Goal: Information Seeking & Learning: Learn about a topic

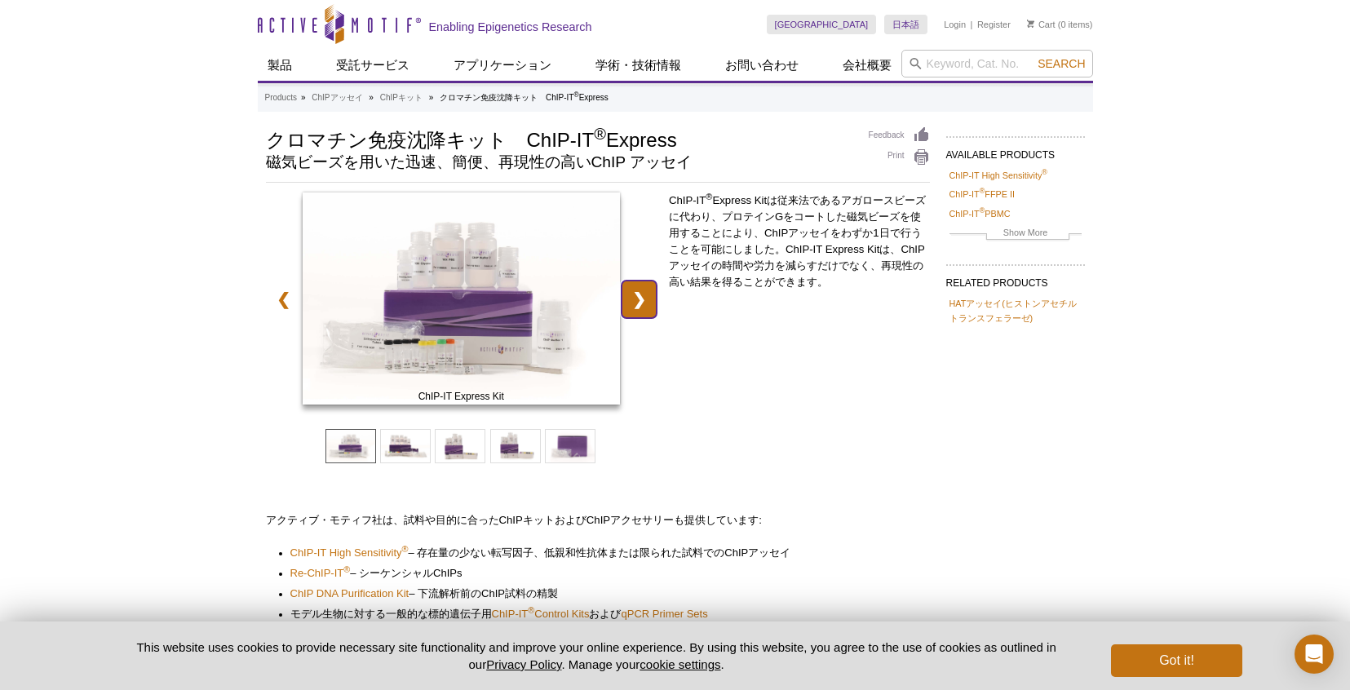
click at [650, 297] on link "❯" at bounding box center [638, 300] width 35 height 38
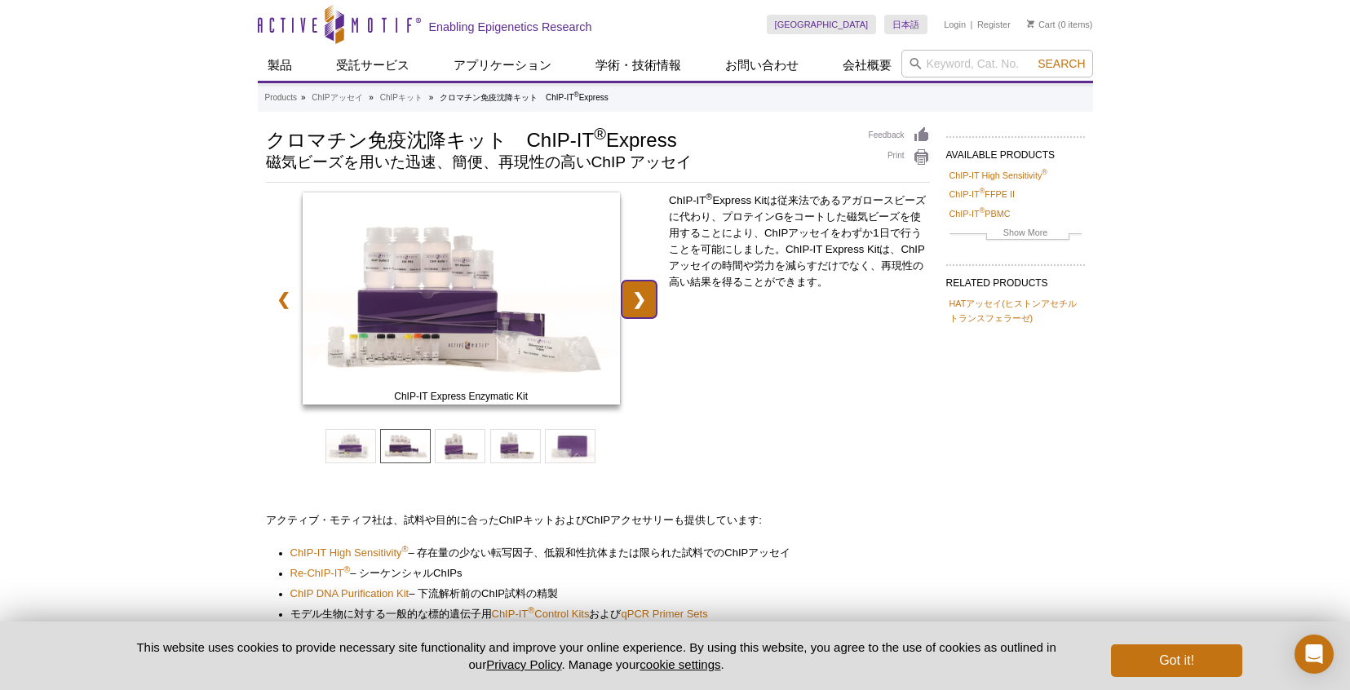
click at [650, 297] on link "❯" at bounding box center [638, 300] width 35 height 38
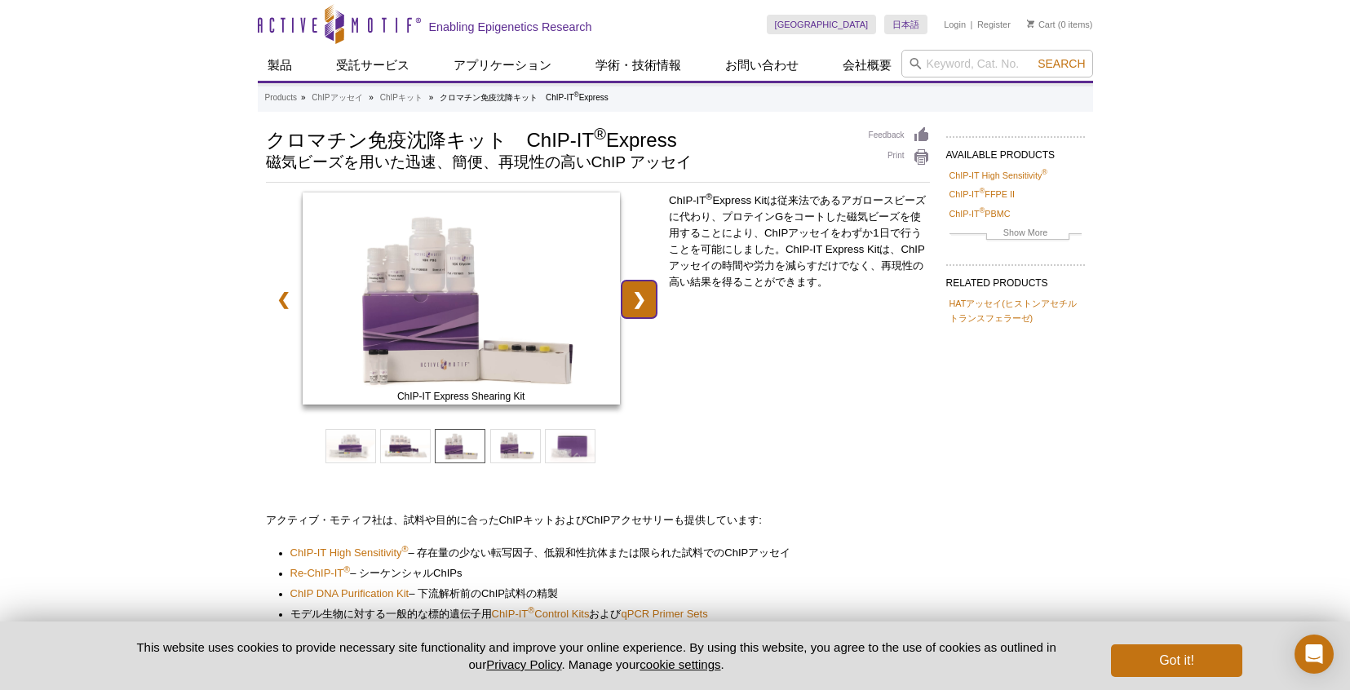
click at [650, 297] on link "❯" at bounding box center [638, 300] width 35 height 38
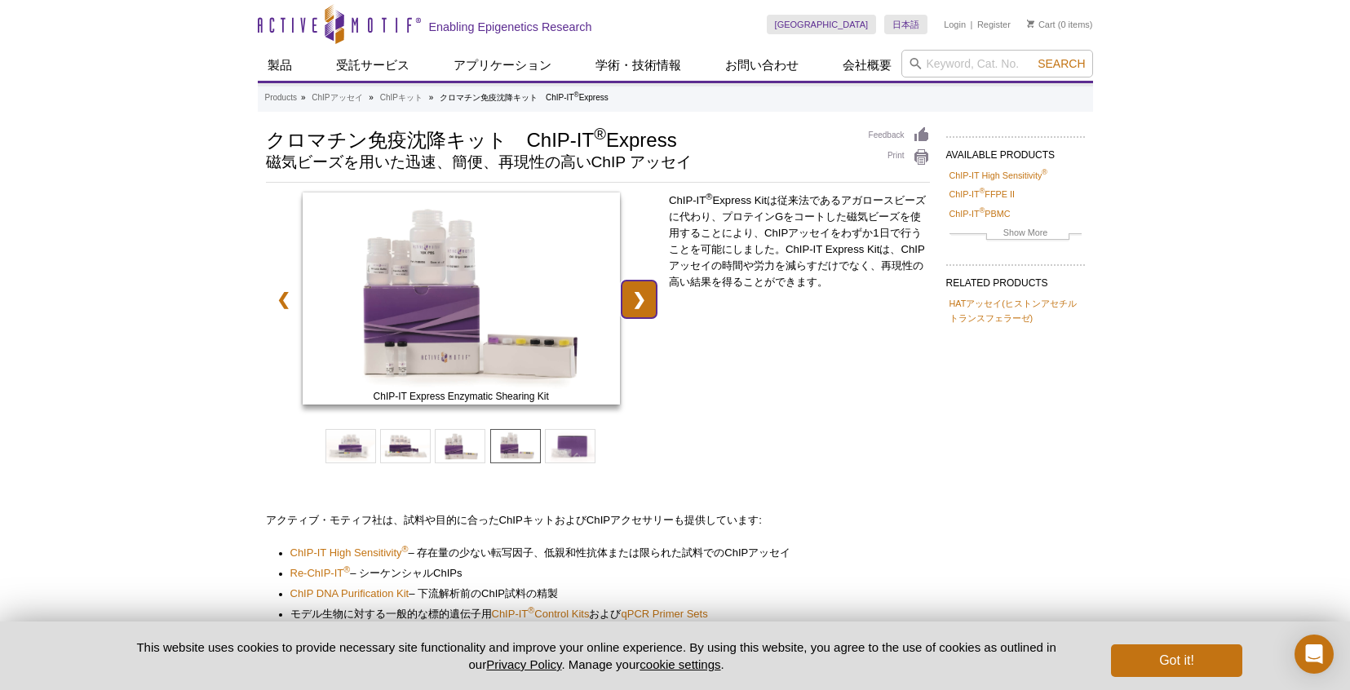
click at [650, 297] on link "❯" at bounding box center [638, 300] width 35 height 38
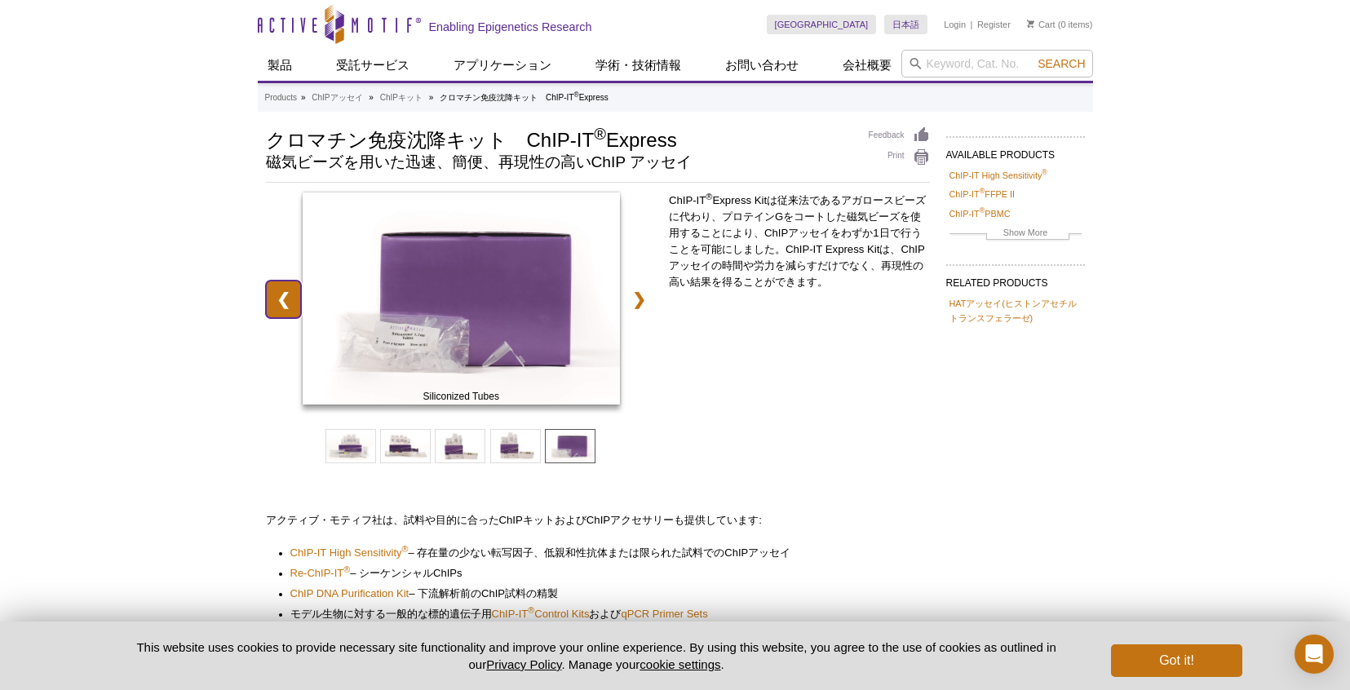
click at [281, 307] on link "❮" at bounding box center [283, 300] width 35 height 38
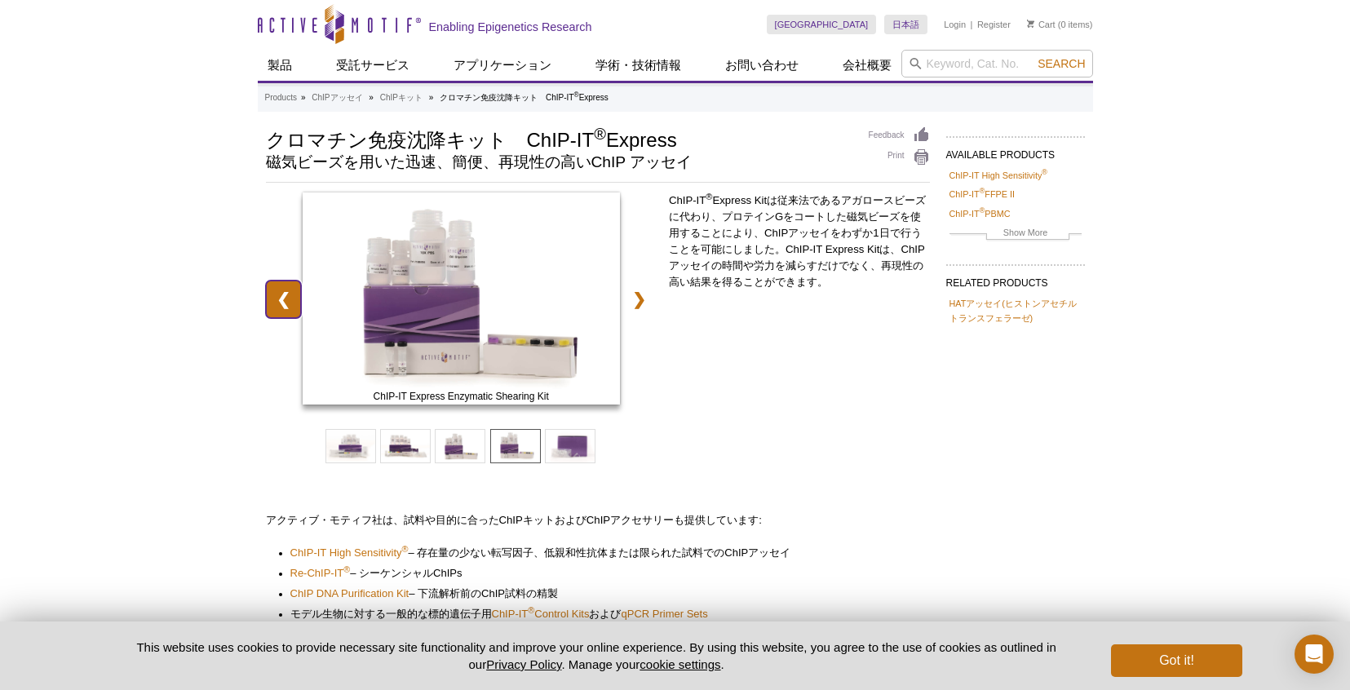
click at [281, 307] on link "❮" at bounding box center [283, 300] width 35 height 38
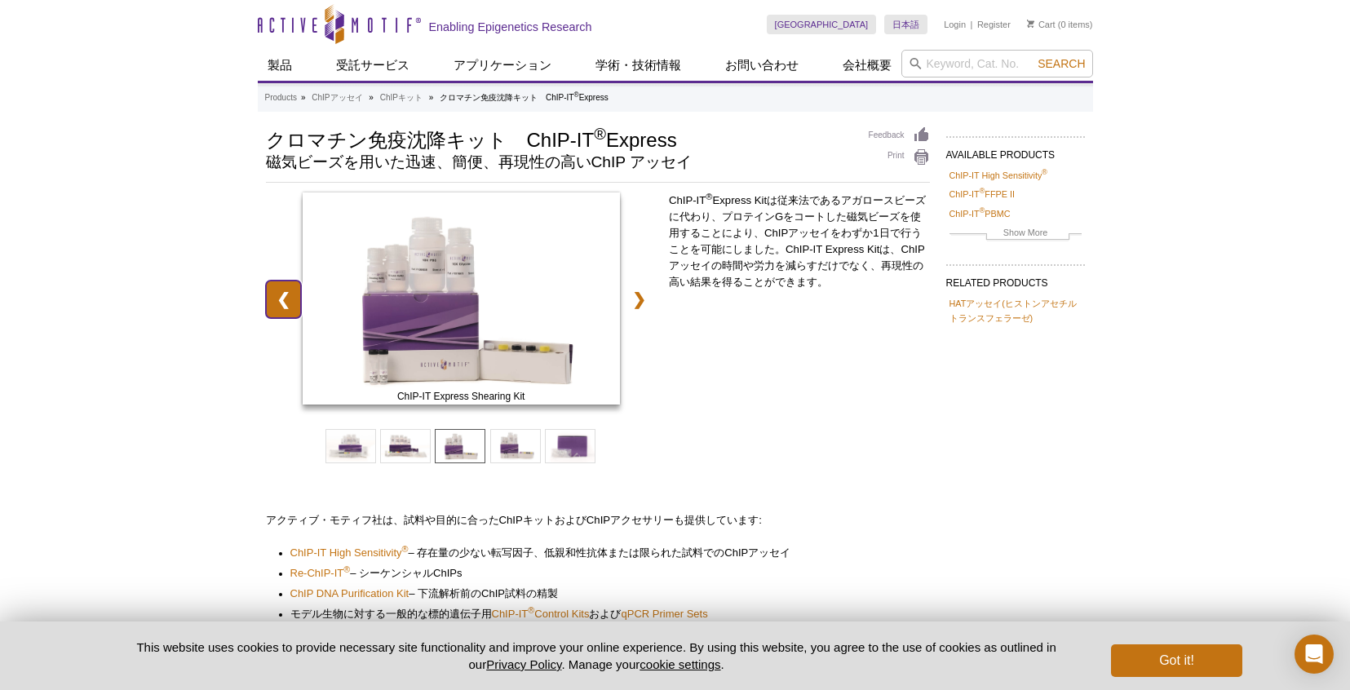
click at [281, 307] on link "❮" at bounding box center [283, 300] width 35 height 38
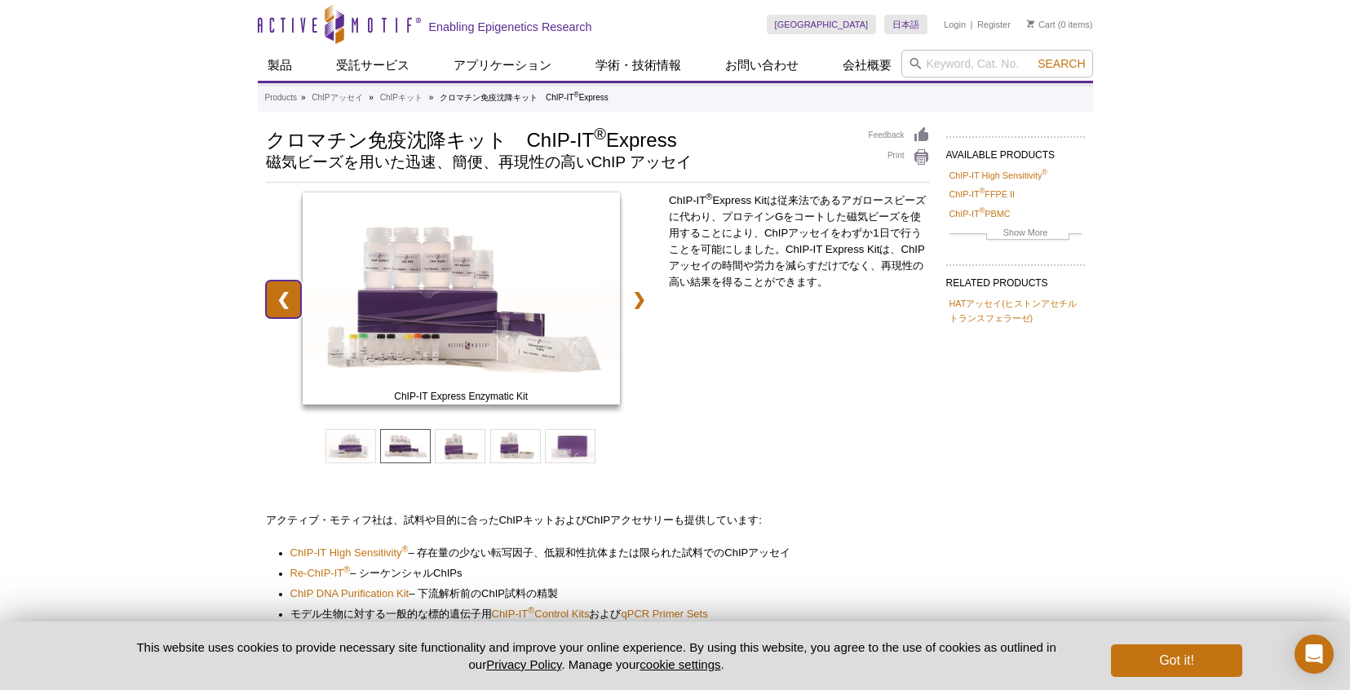
click at [281, 307] on link "❮" at bounding box center [283, 300] width 35 height 38
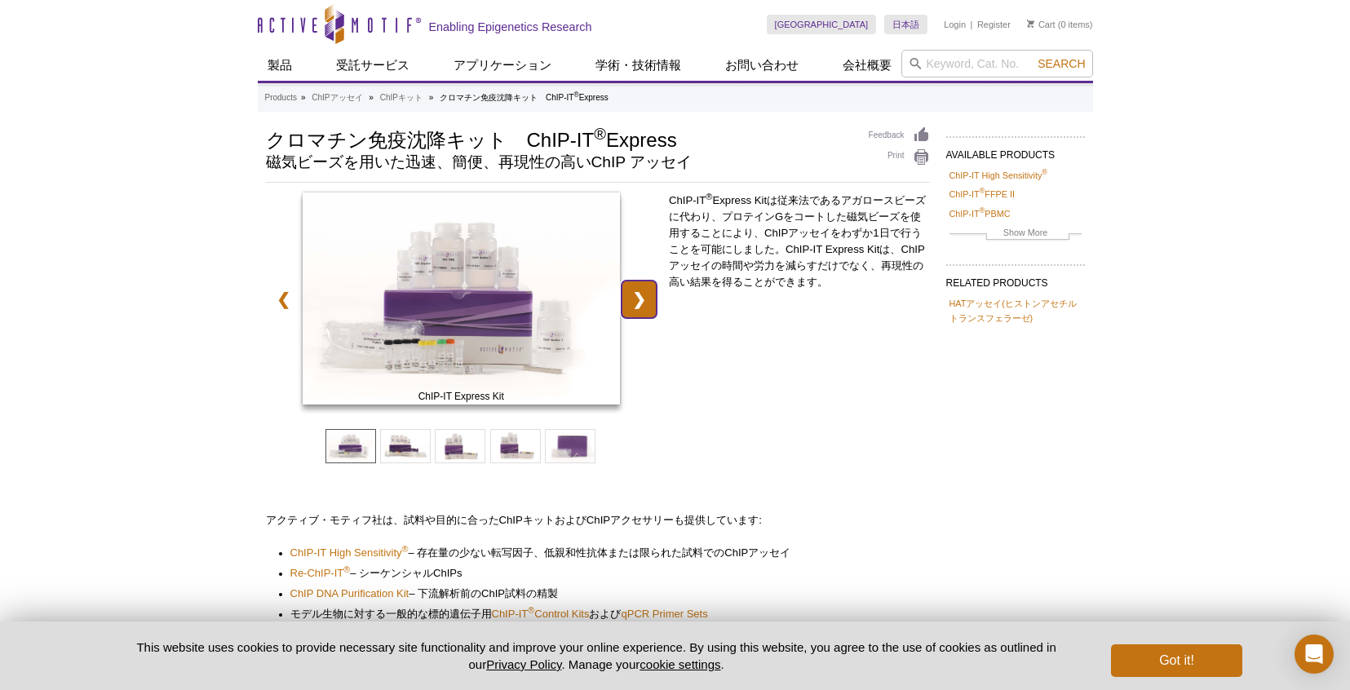
click at [640, 311] on link "❯" at bounding box center [638, 300] width 35 height 38
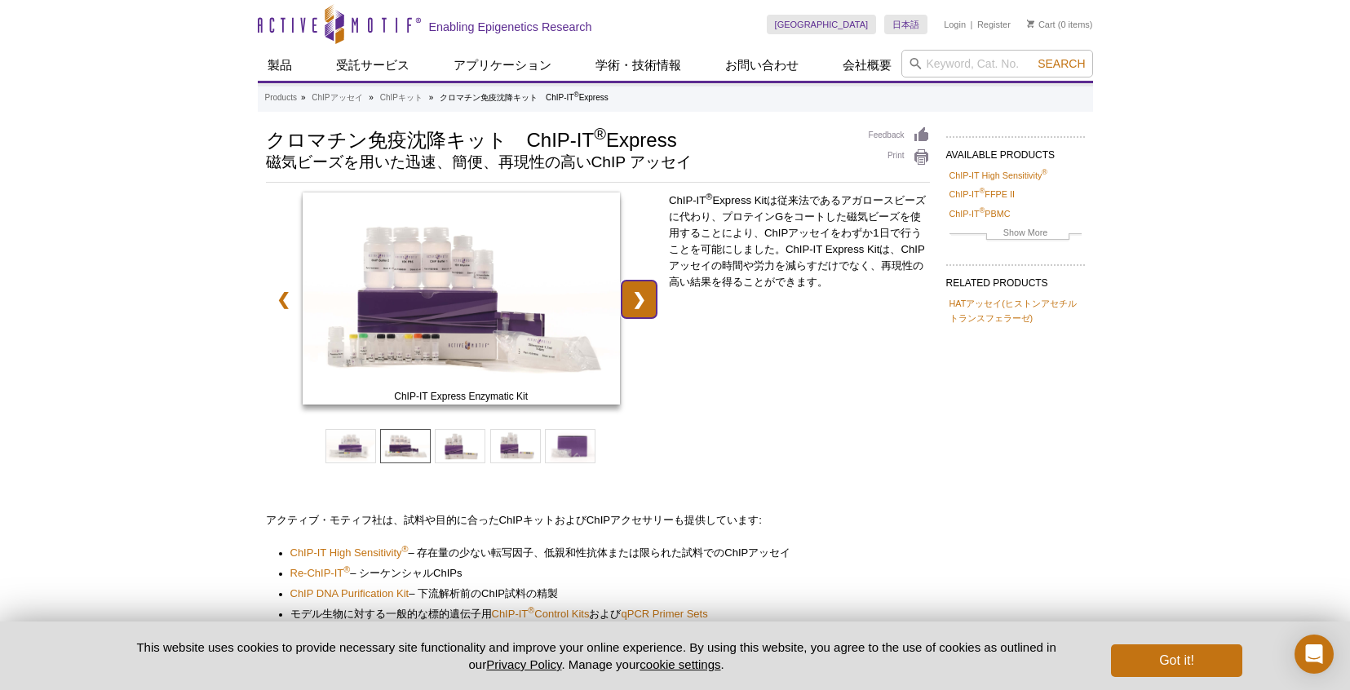
click at [640, 311] on link "❯" at bounding box center [638, 300] width 35 height 38
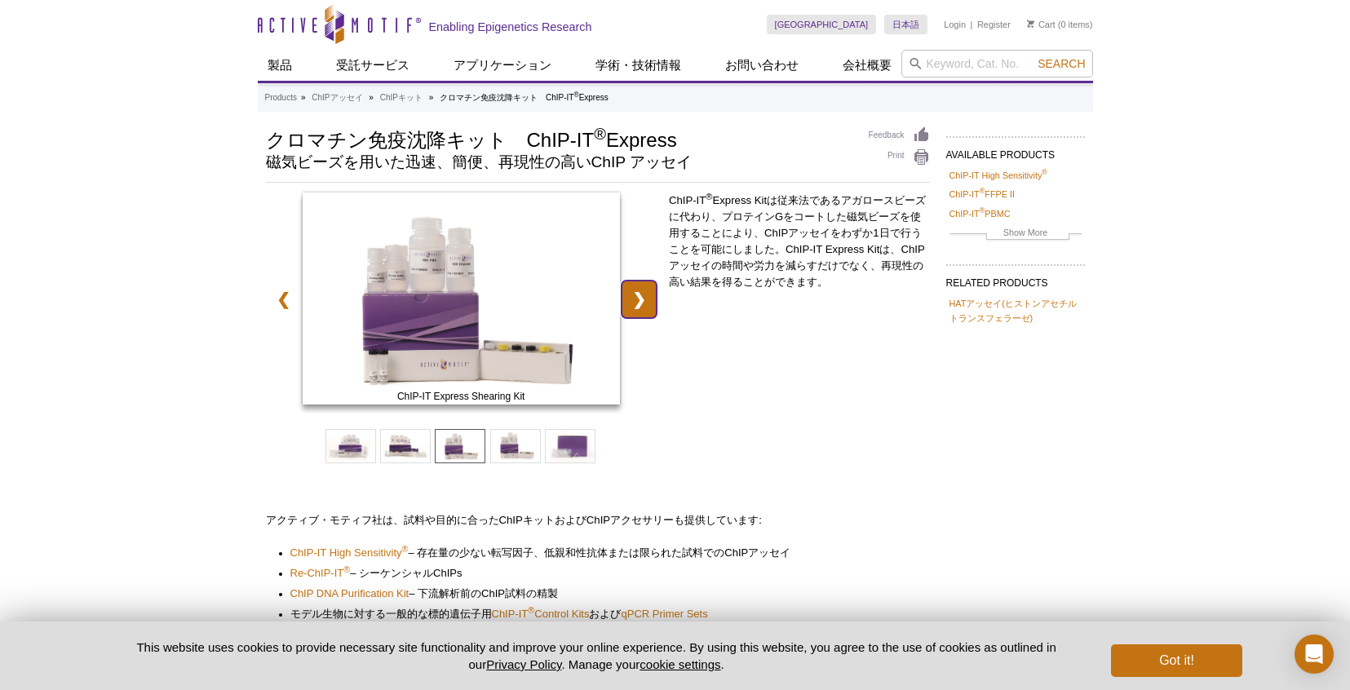
click at [640, 311] on link "❯" at bounding box center [638, 300] width 35 height 38
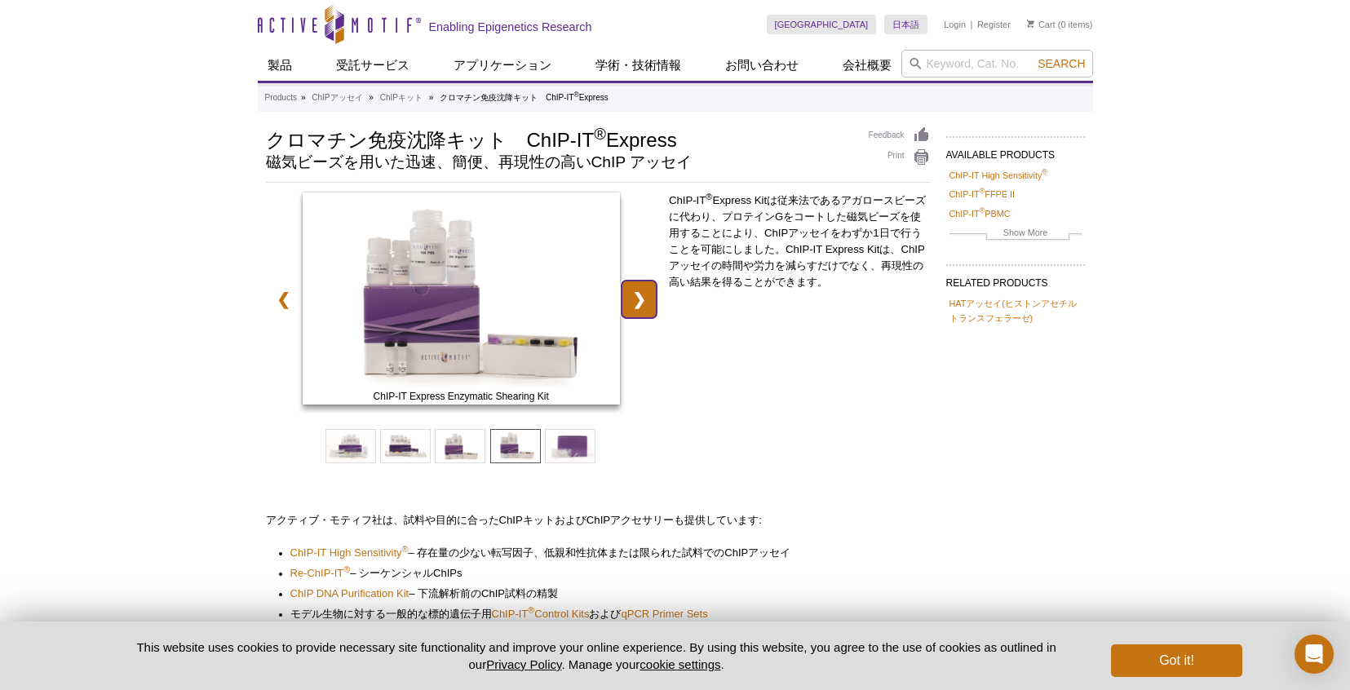
click at [640, 311] on link "❯" at bounding box center [638, 300] width 35 height 38
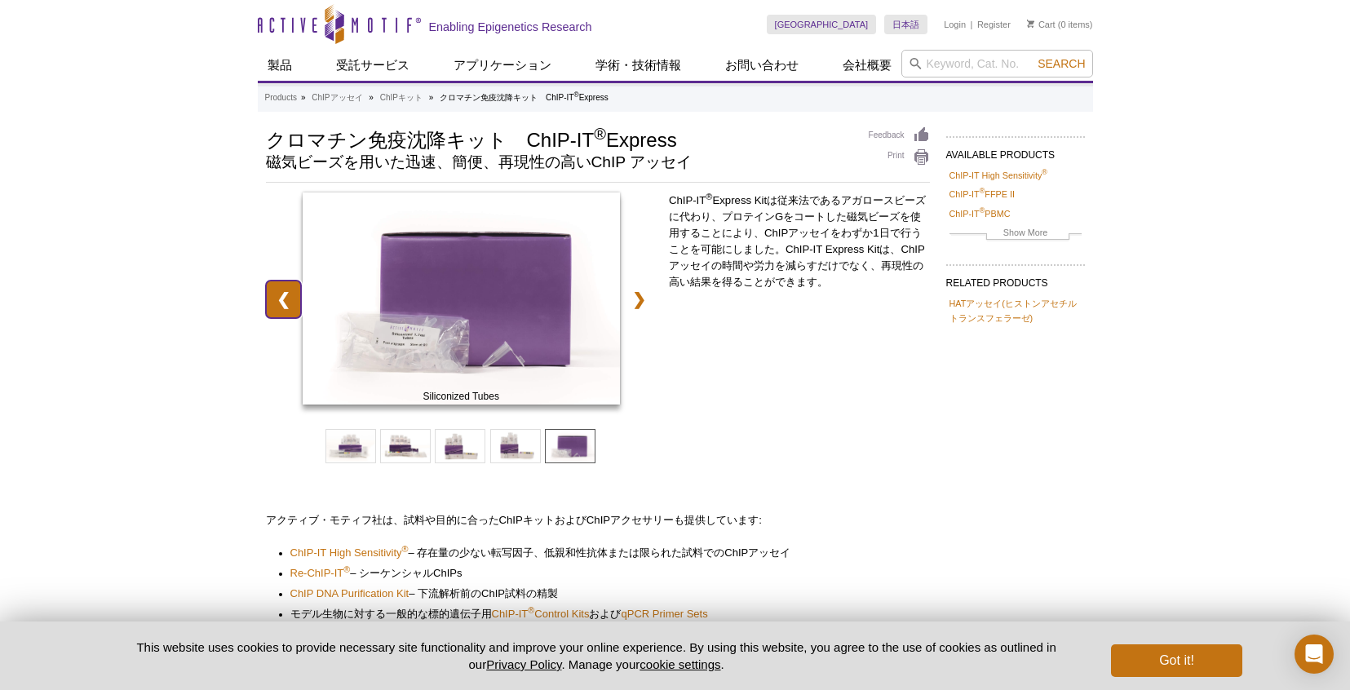
click at [285, 303] on link "❮" at bounding box center [283, 300] width 35 height 38
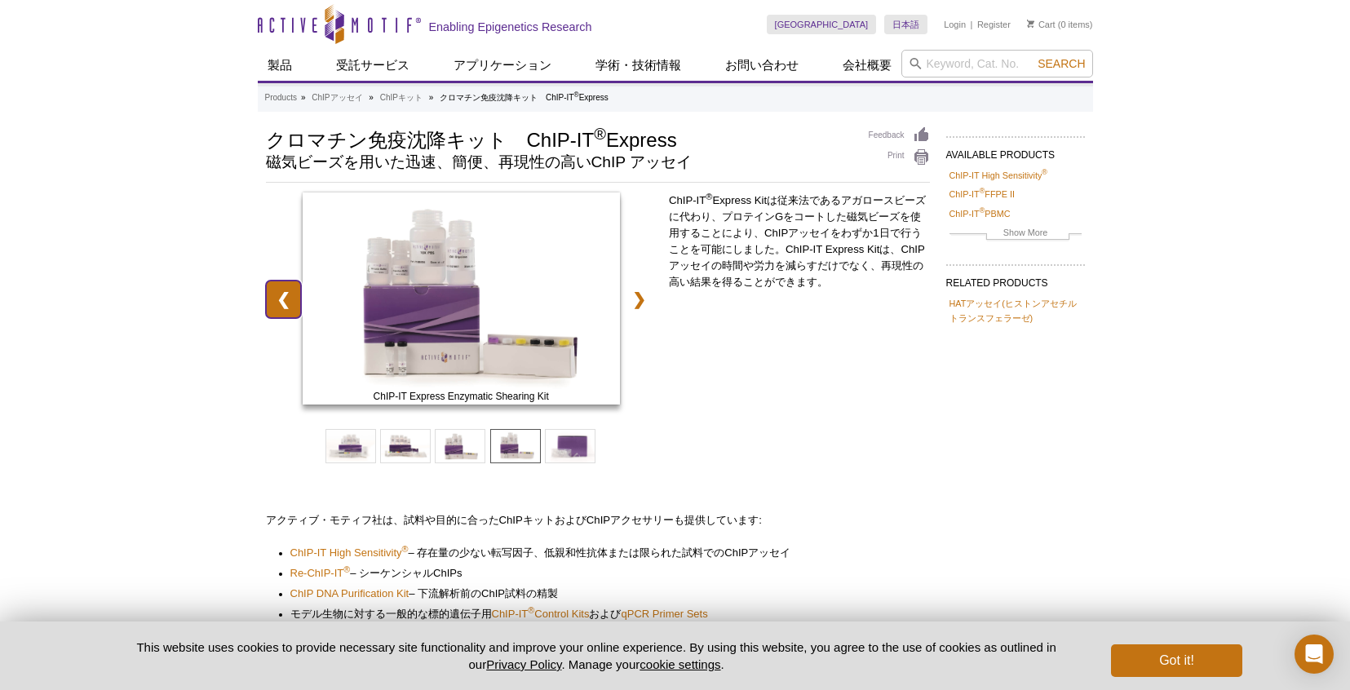
click at [285, 303] on link "❮" at bounding box center [283, 300] width 35 height 38
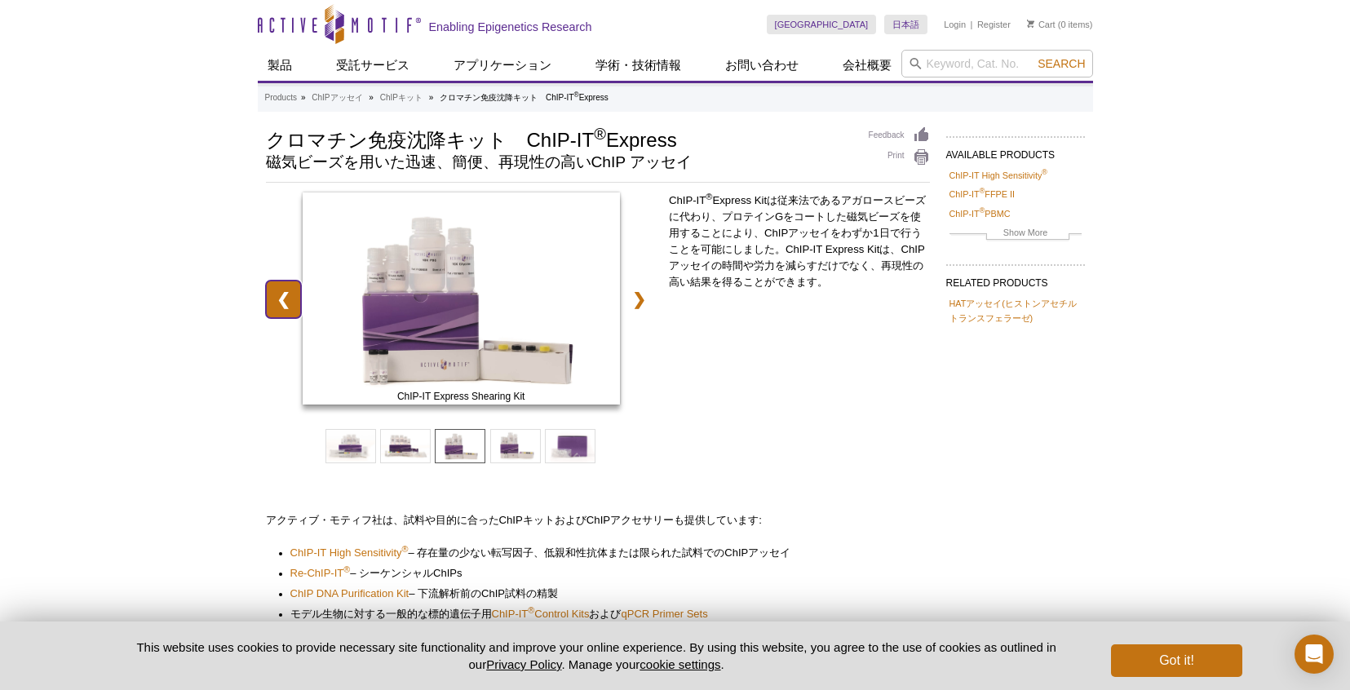
click at [285, 303] on link "❮" at bounding box center [283, 300] width 35 height 38
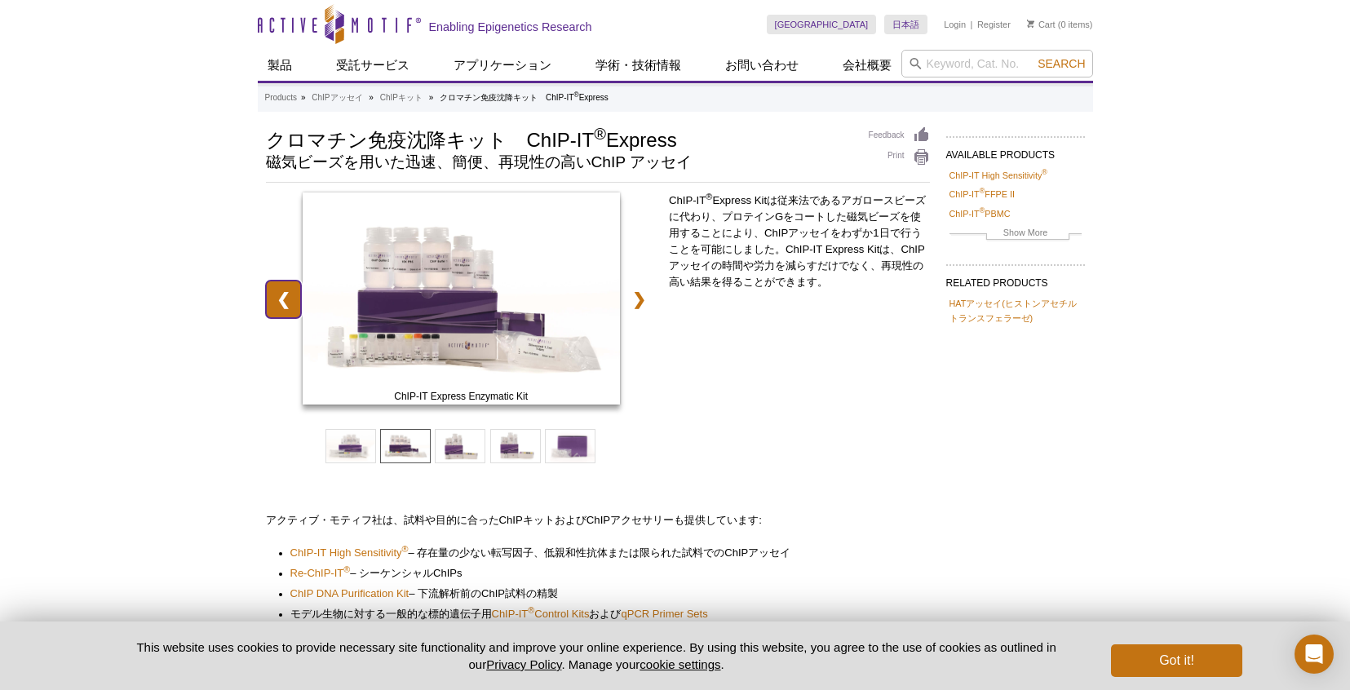
click at [285, 303] on link "❮" at bounding box center [283, 300] width 35 height 38
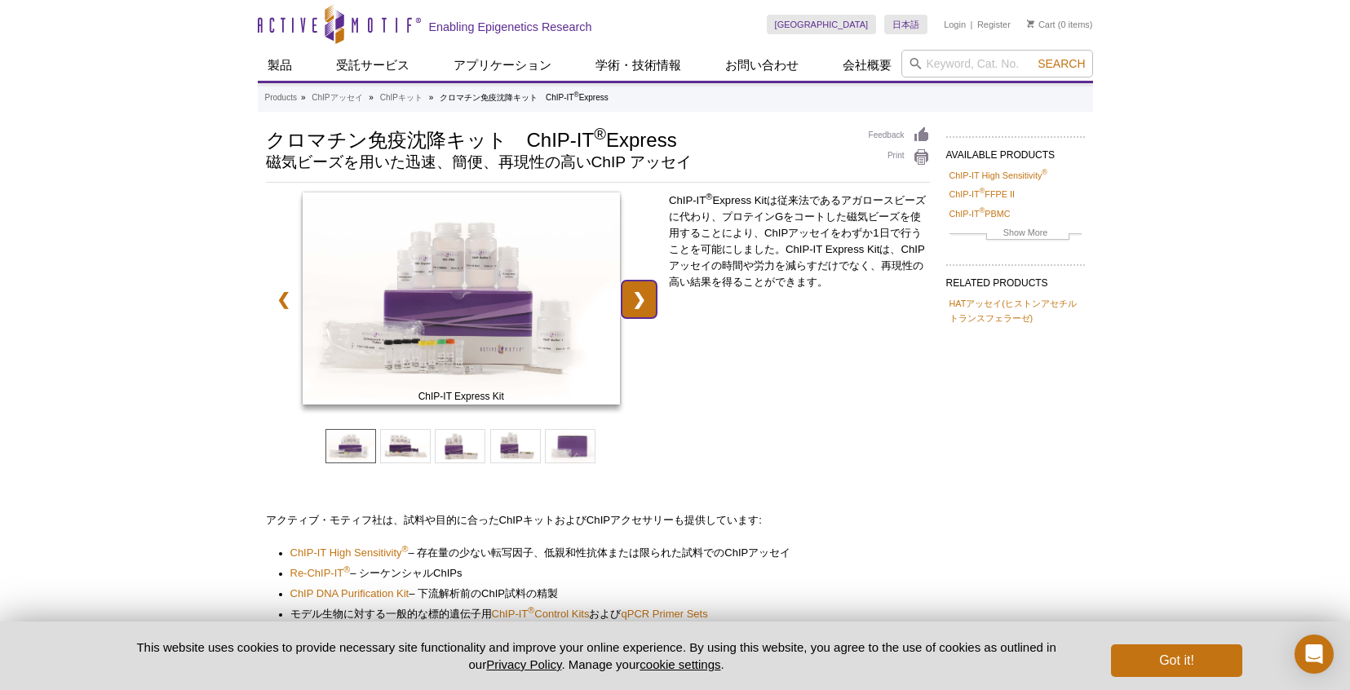
click at [646, 303] on link "❯" at bounding box center [638, 300] width 35 height 38
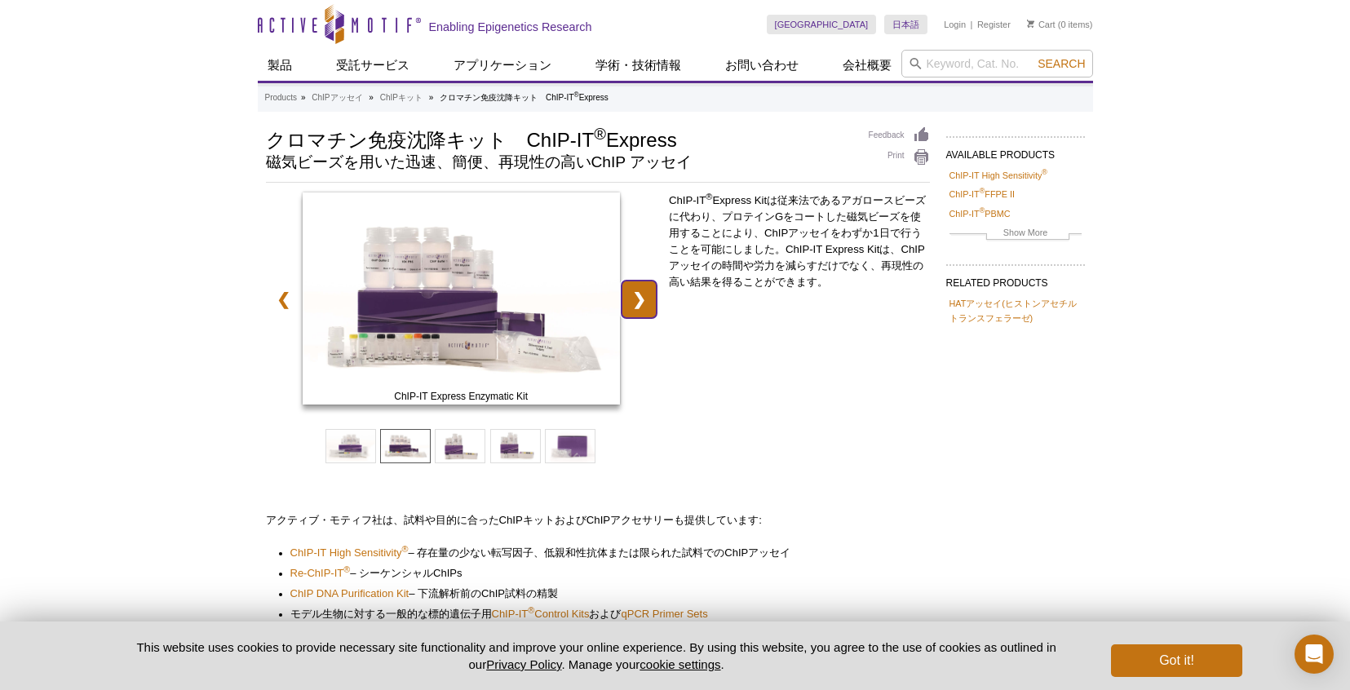
click at [646, 303] on link "❯" at bounding box center [638, 300] width 35 height 38
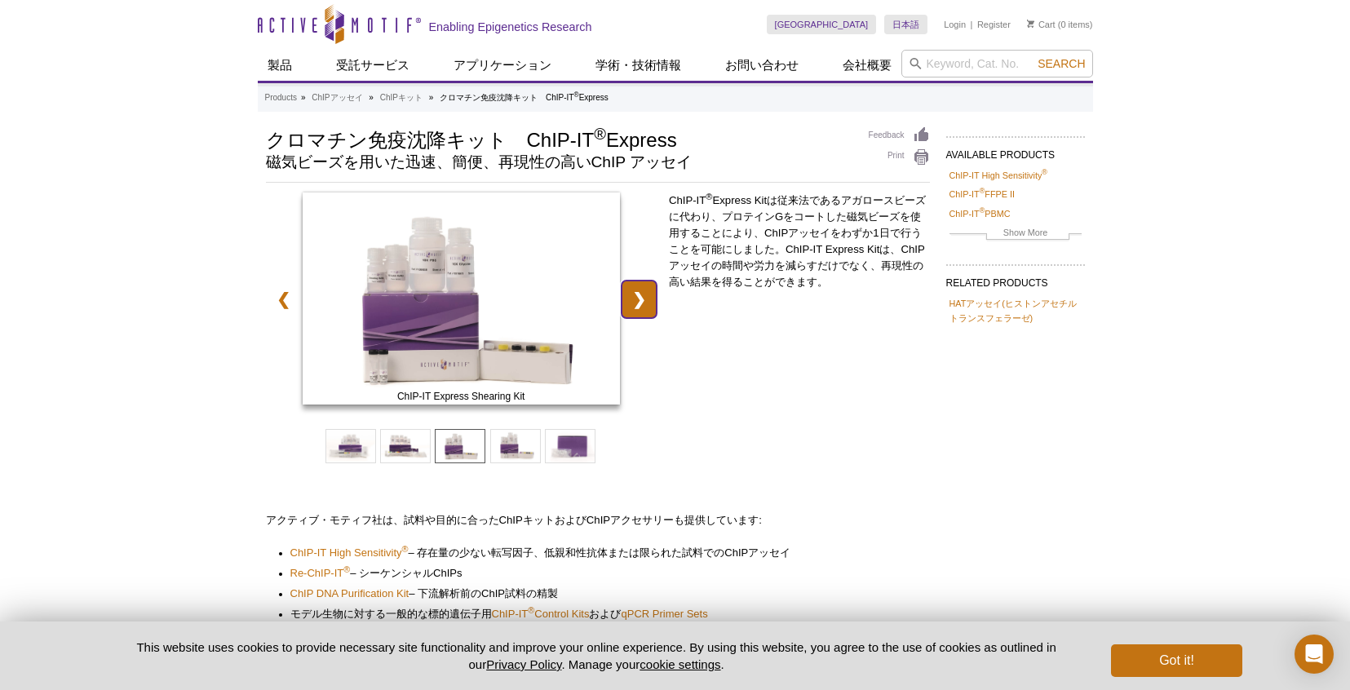
click at [646, 303] on link "❯" at bounding box center [638, 300] width 35 height 38
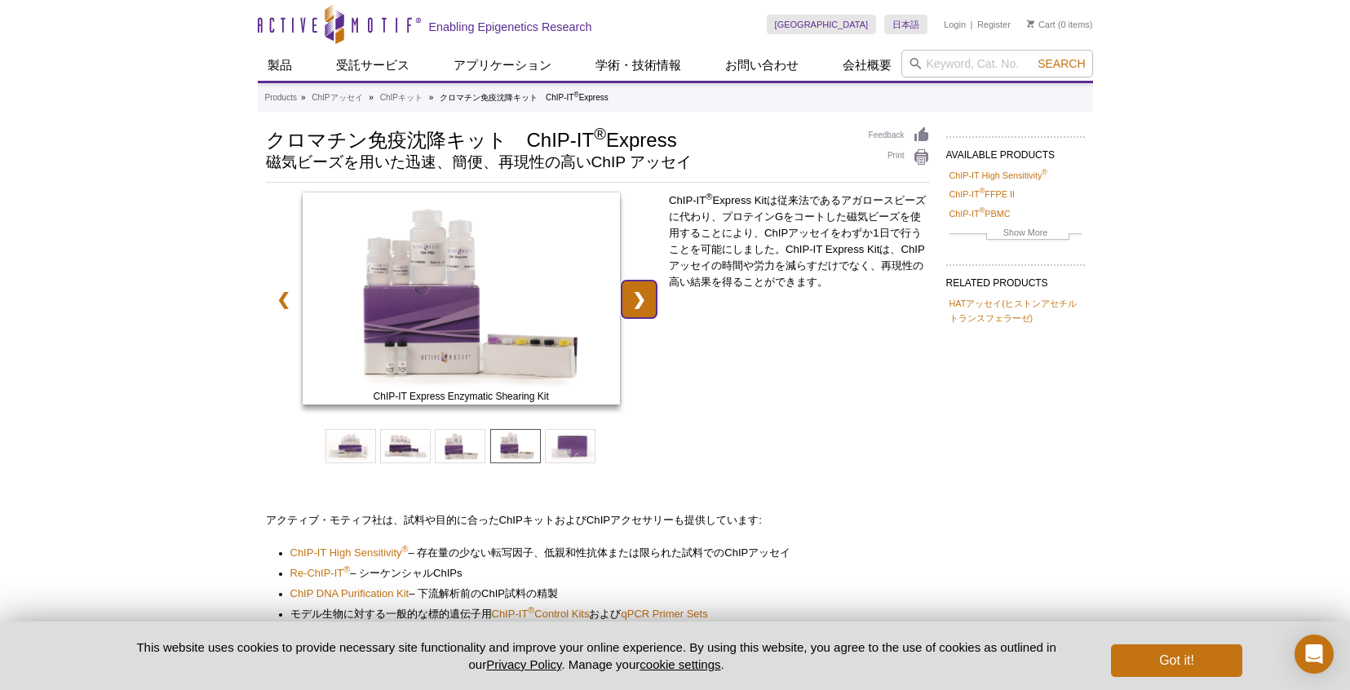
drag, startPoint x: 646, startPoint y: 303, endPoint x: 662, endPoint y: 312, distance: 18.6
click at [646, 303] on link "❯" at bounding box center [638, 300] width 35 height 38
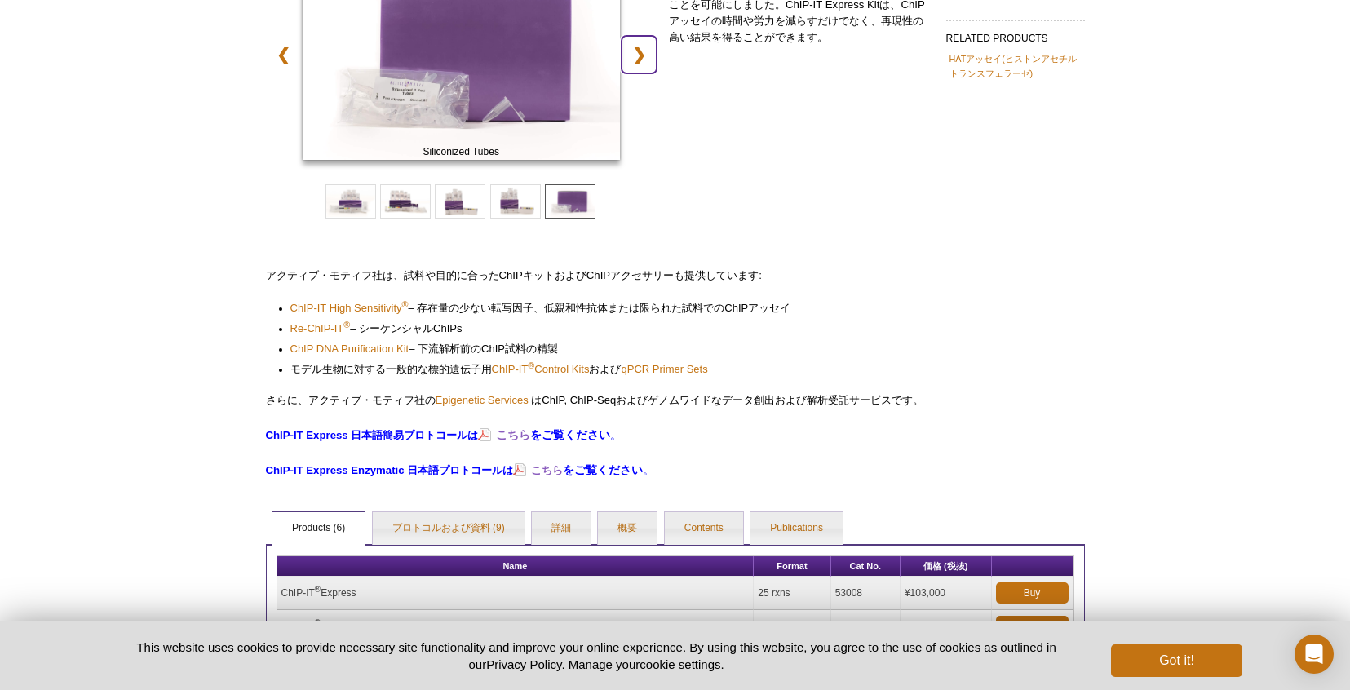
scroll to position [489, 0]
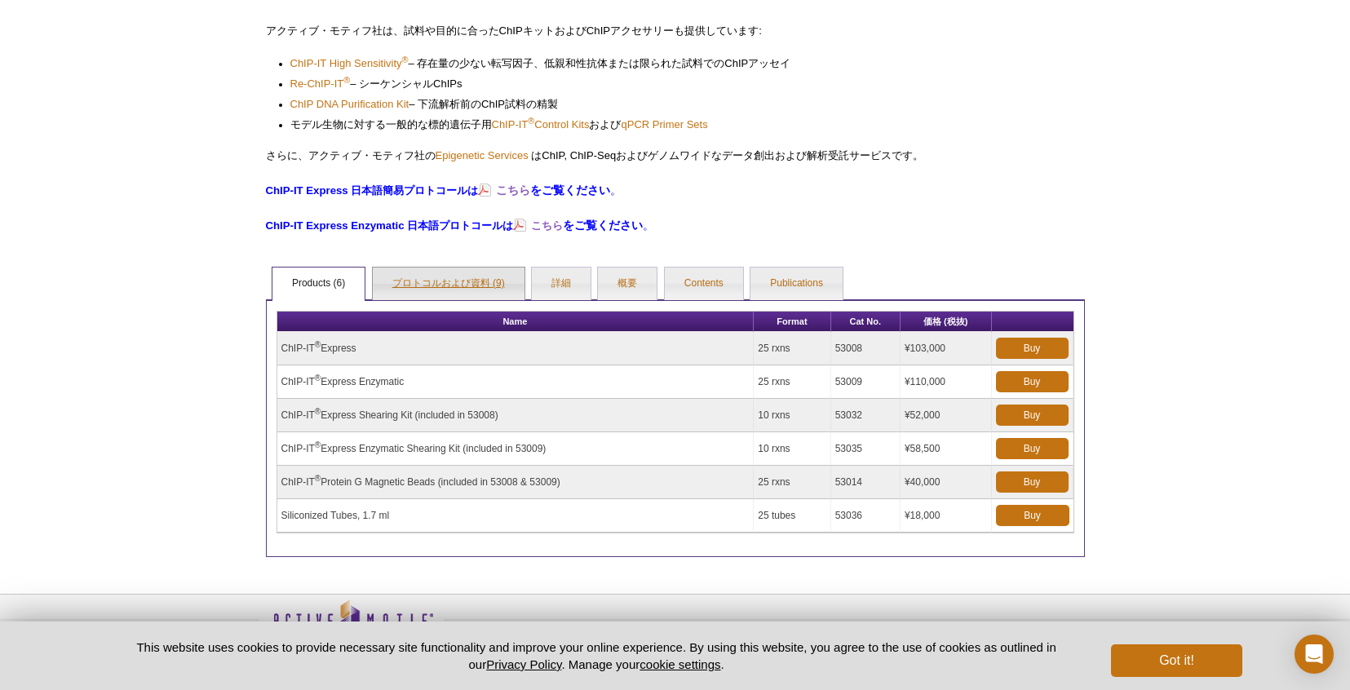
click at [433, 279] on link "プロトコルおよび資料 (9)" at bounding box center [449, 283] width 152 height 33
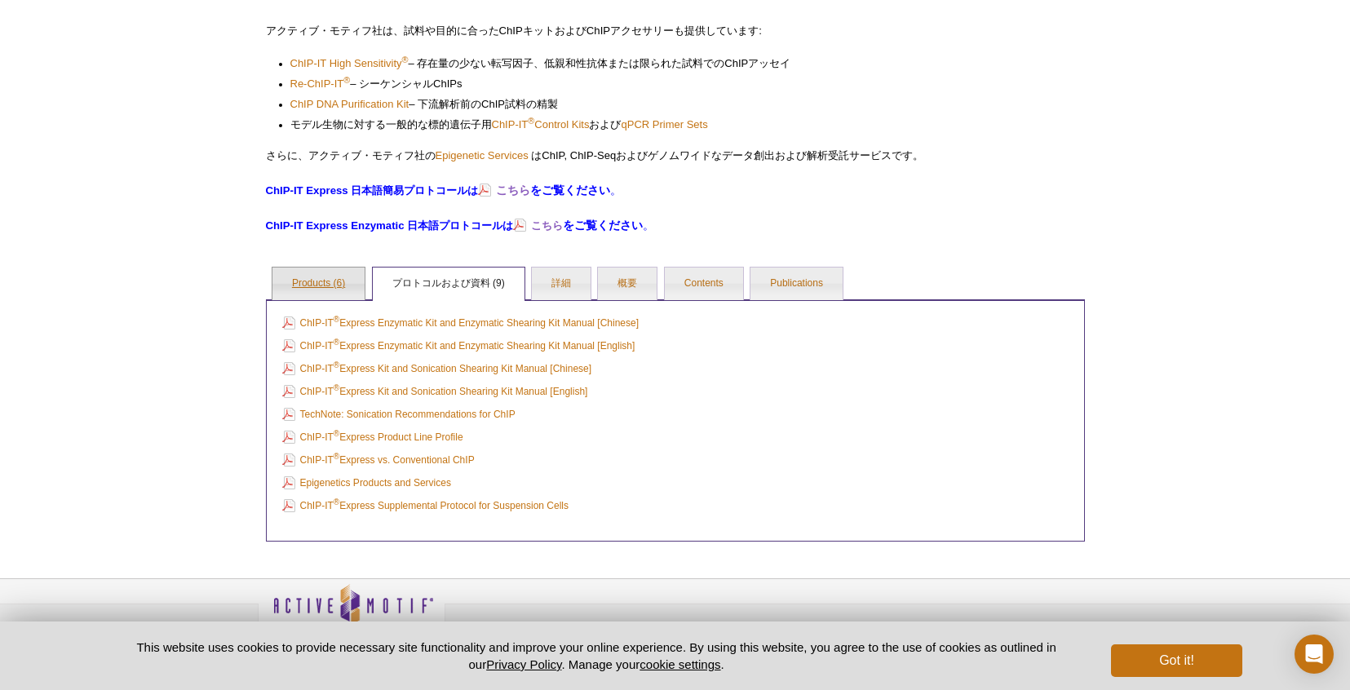
click at [316, 298] on link "Products (6)" at bounding box center [318, 283] width 92 height 33
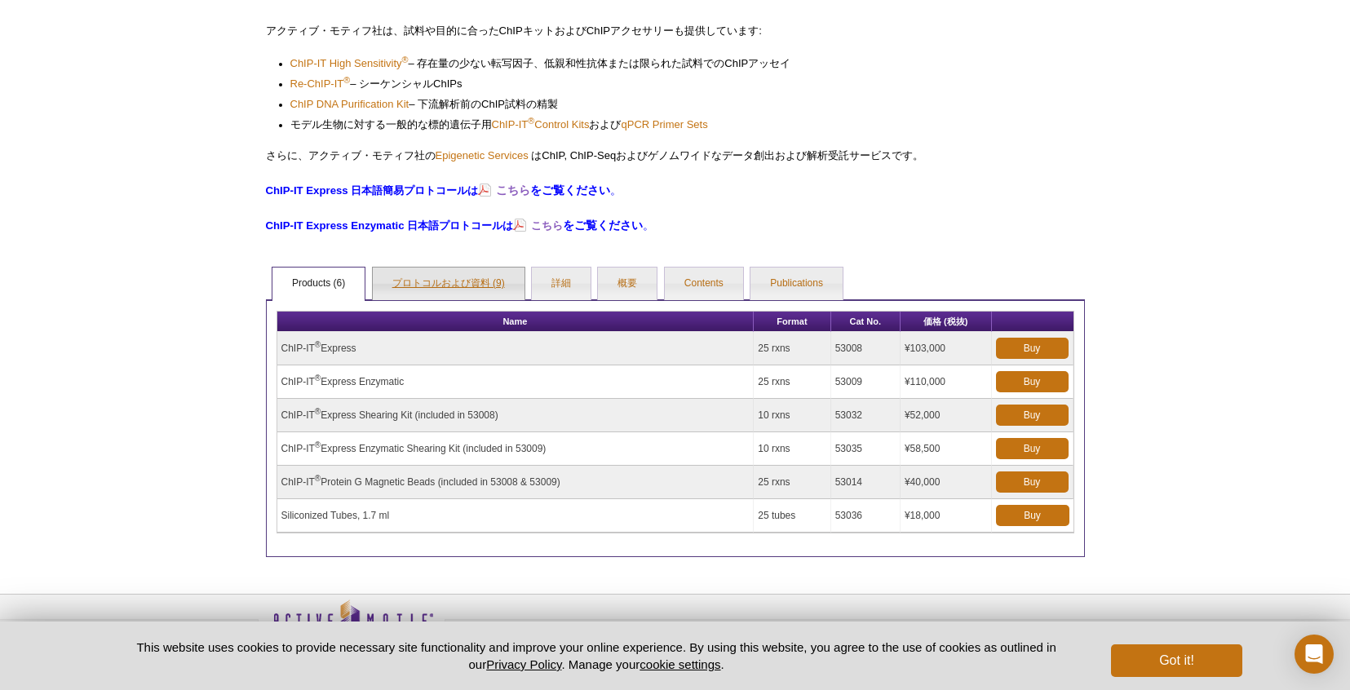
click at [436, 287] on link "プロトコルおよび資料 (9)" at bounding box center [449, 283] width 152 height 33
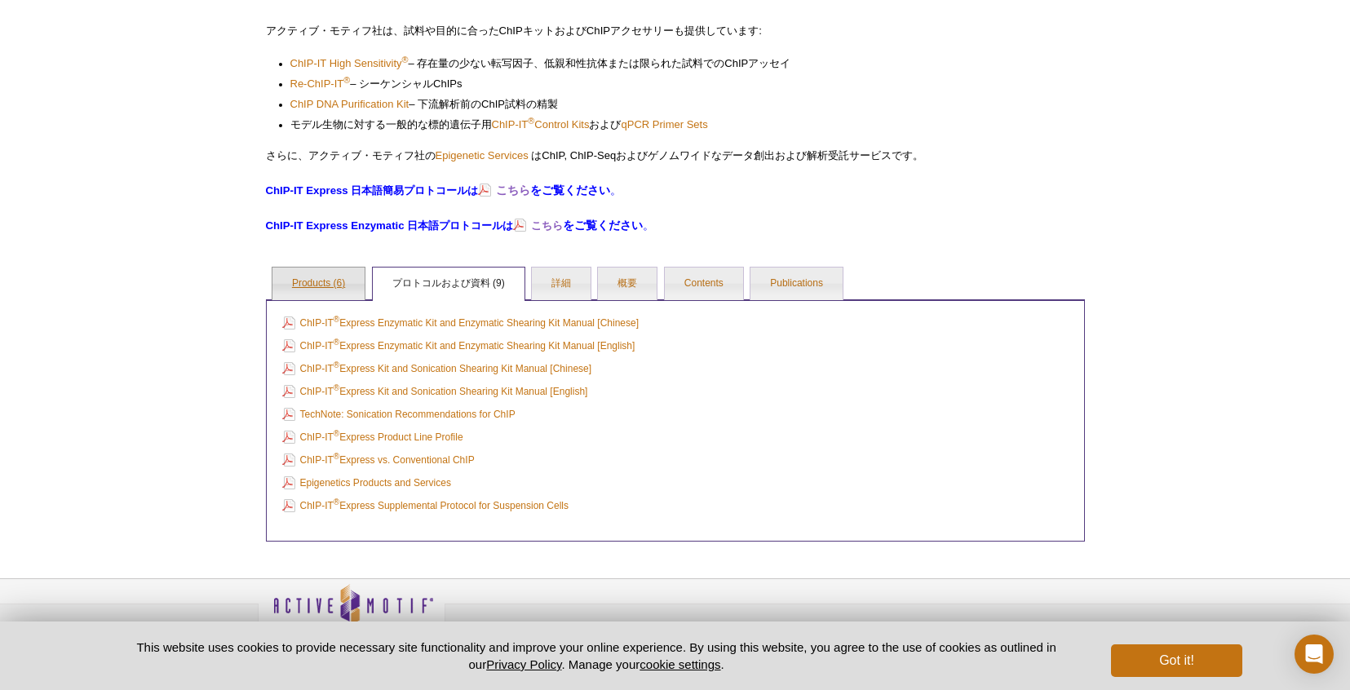
click at [301, 280] on link "Products (6)" at bounding box center [318, 283] width 92 height 33
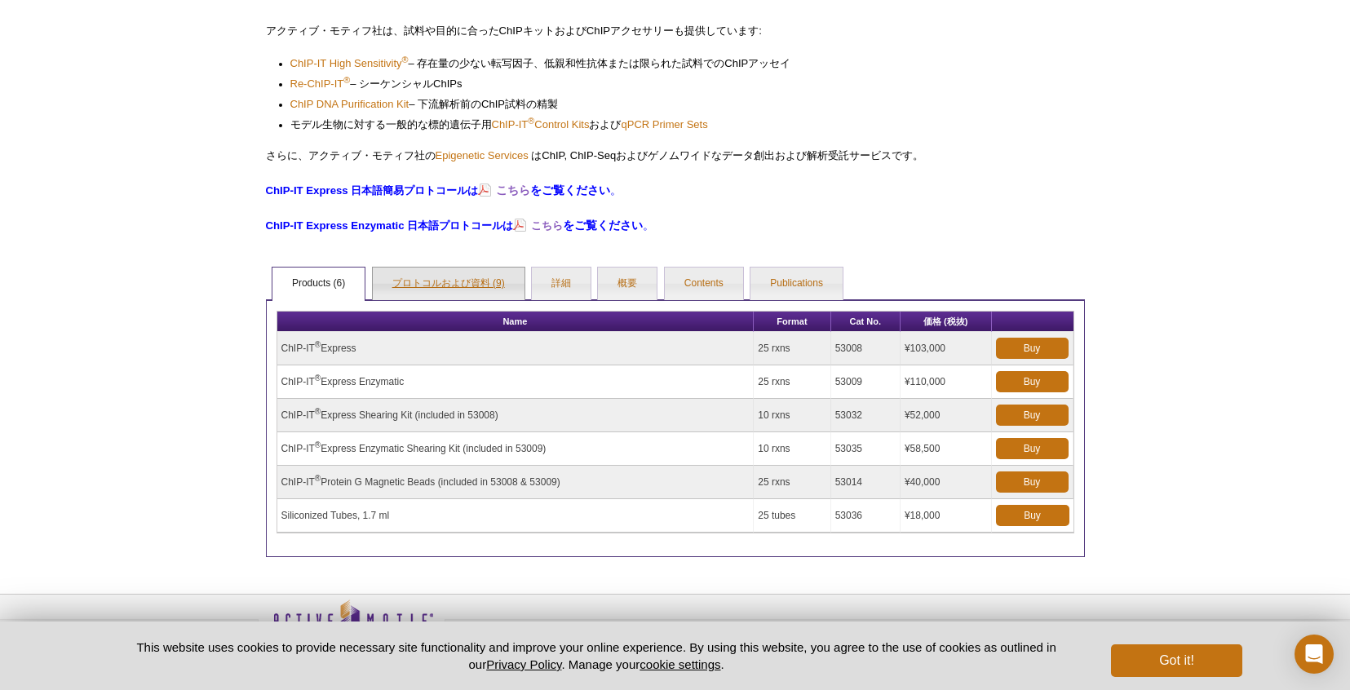
click at [411, 284] on link "プロトコルおよび資料 (9)" at bounding box center [449, 283] width 152 height 33
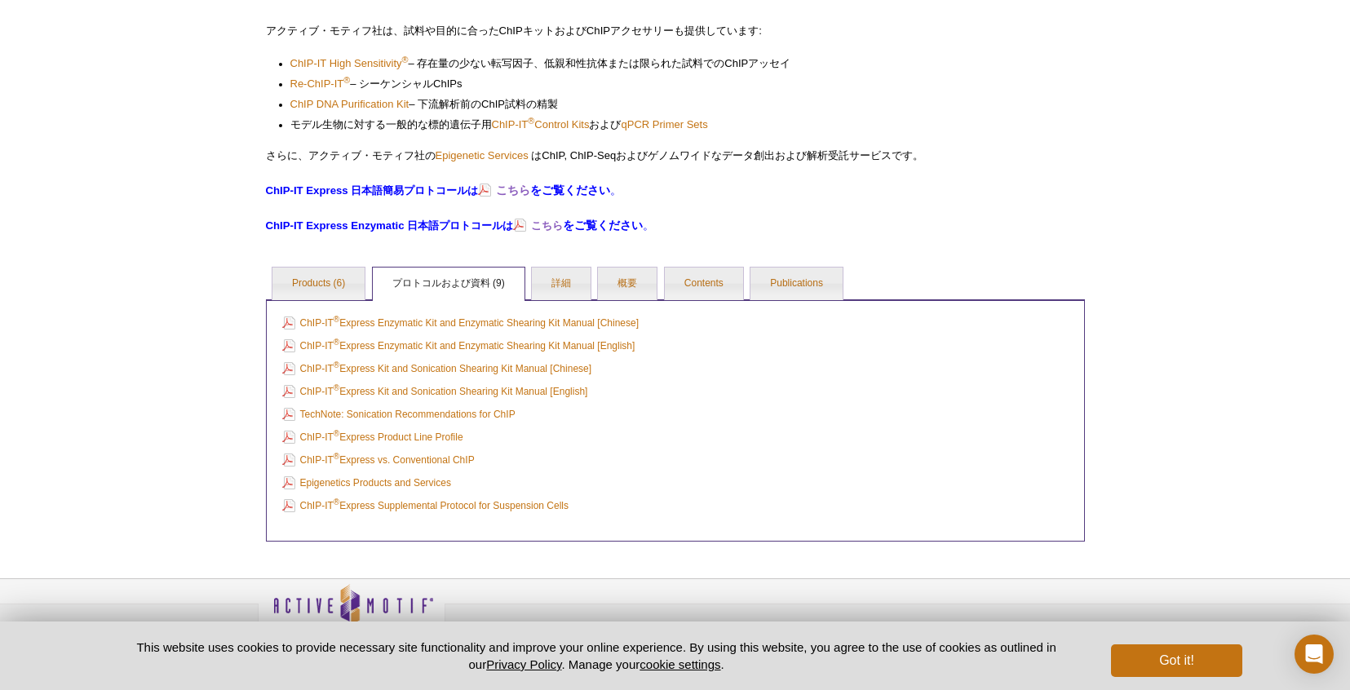
click at [122, 402] on div "Active Motif Logo Enabling Epigenetics Research 0 Search Skip to content Active…" at bounding box center [675, 116] width 1350 height 1210
click at [1304, 288] on div "Active Motif Logo Enabling Epigenetics Research 0 Search Skip to content Active…" at bounding box center [675, 116] width 1350 height 1210
click at [648, 431] on td "ChIP-IT ® Express Product Line Profile" at bounding box center [675, 437] width 794 height 21
click at [893, 266] on ul "Products (6) プロトコルおよび資料 (9) 詳細 概要 Contents Publications" at bounding box center [675, 282] width 819 height 34
click at [572, 283] on link "詳細" at bounding box center [561, 283] width 59 height 33
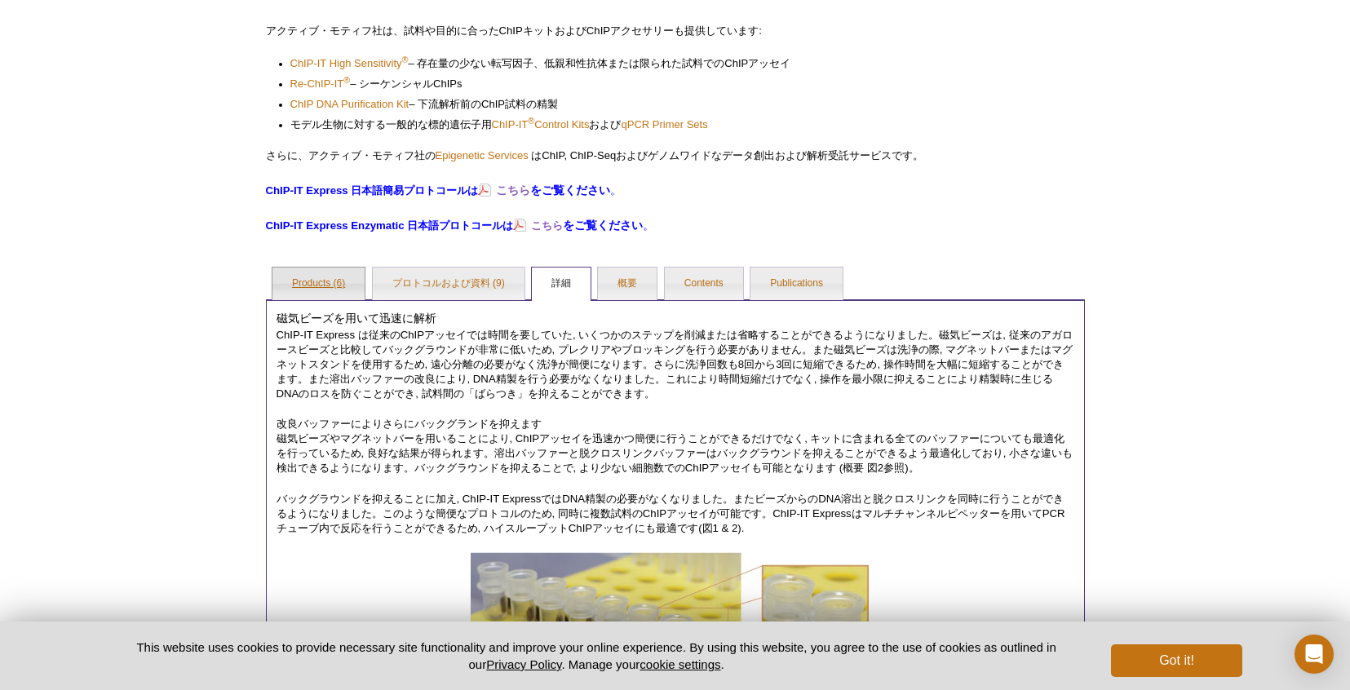
click at [298, 269] on link "Products (6)" at bounding box center [318, 283] width 92 height 33
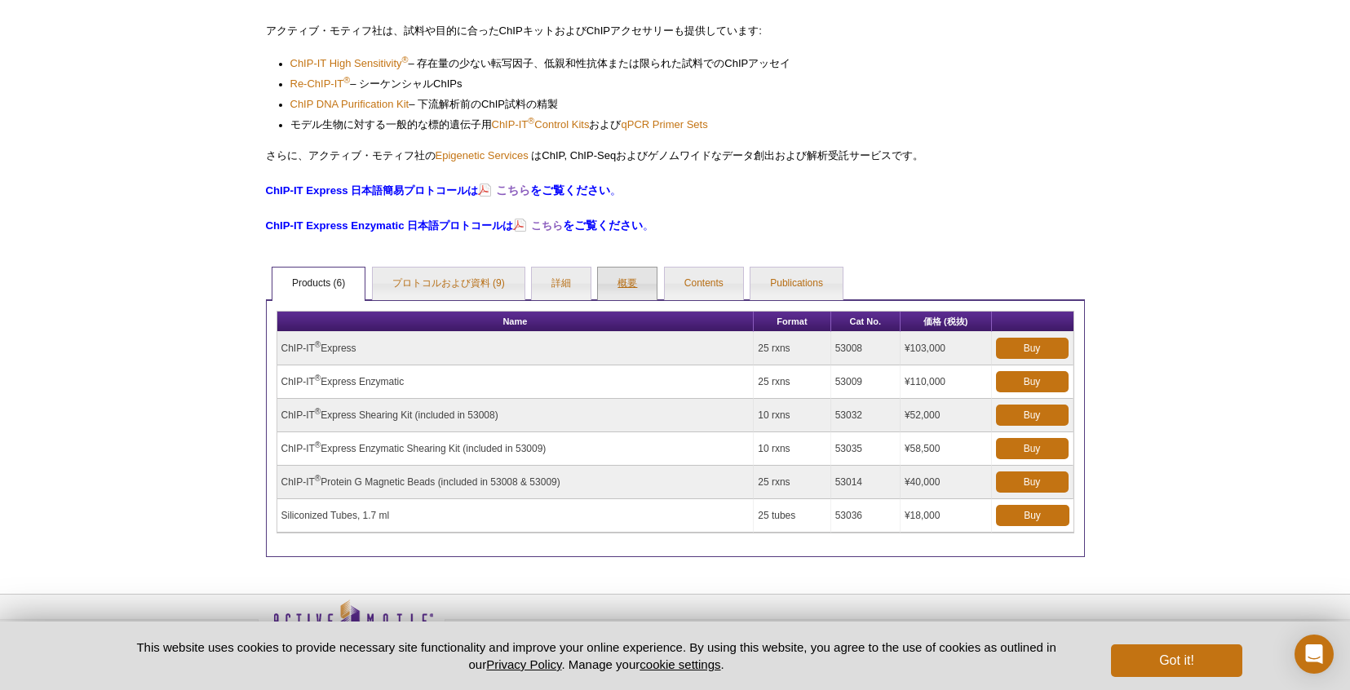
click at [624, 289] on link "概要" at bounding box center [627, 283] width 59 height 33
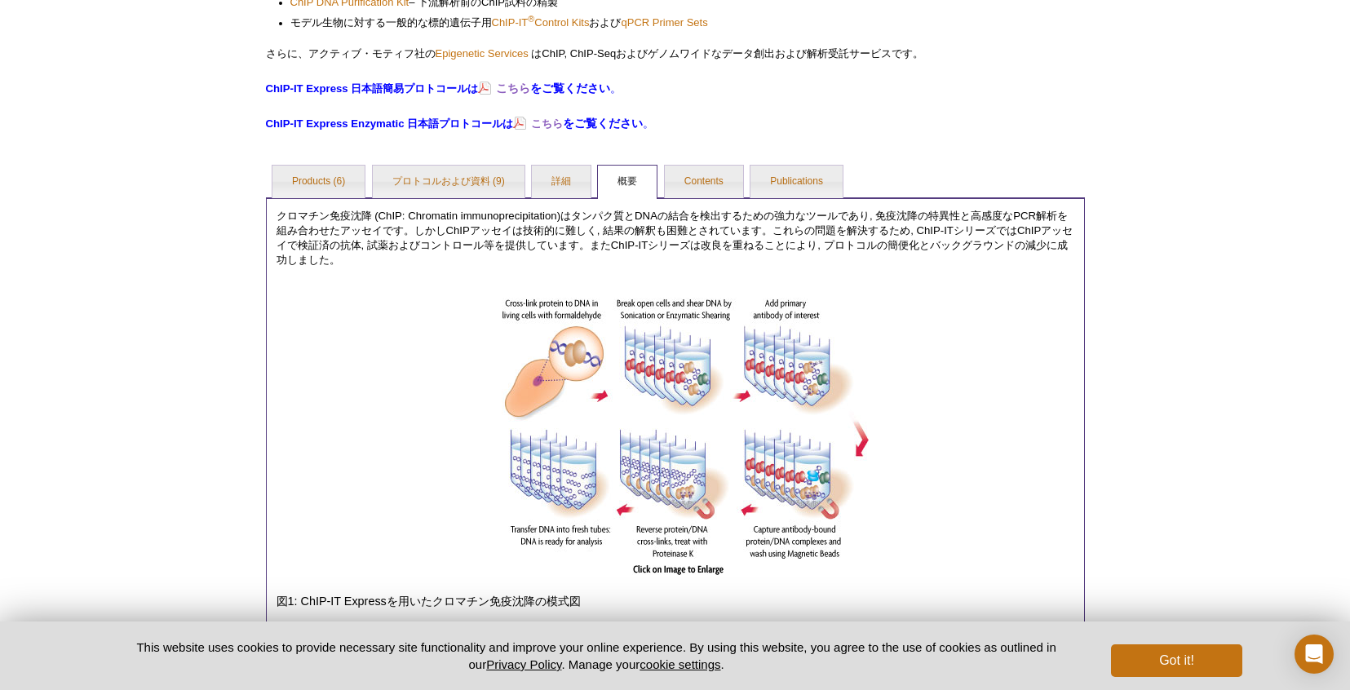
scroll to position [477, 0]
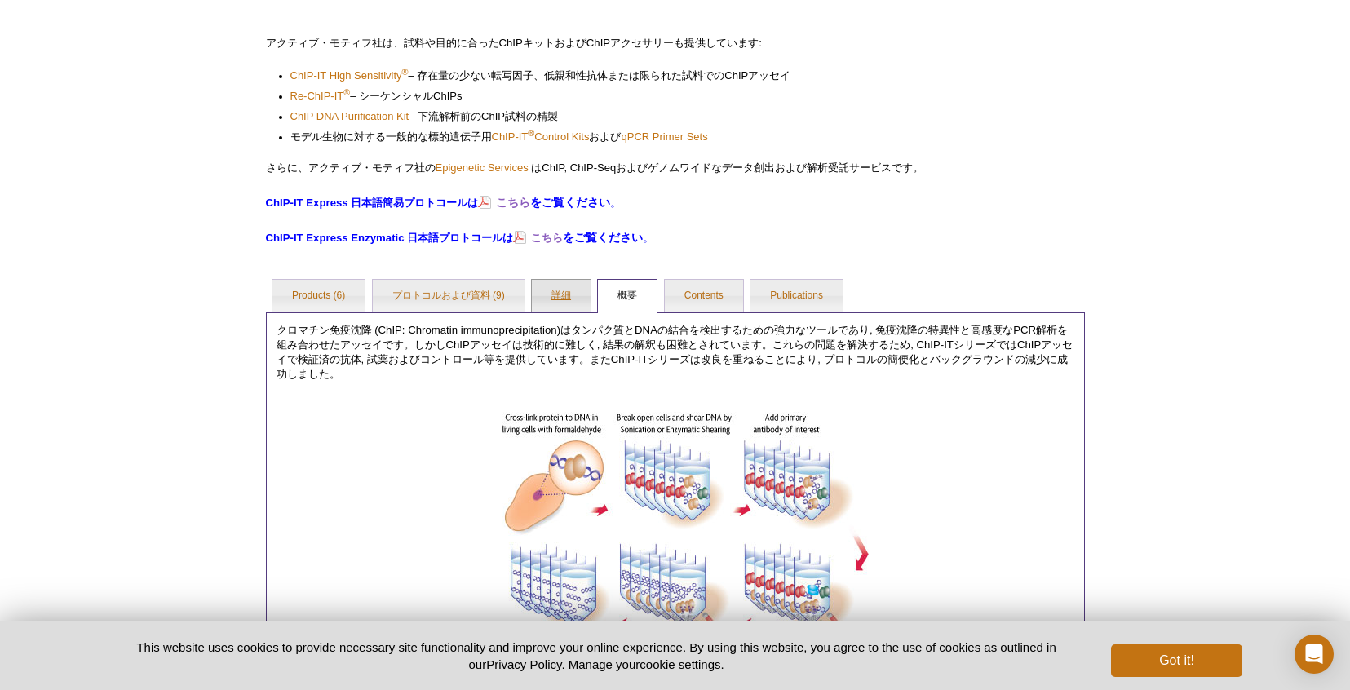
click at [572, 300] on link "詳細" at bounding box center [561, 296] width 59 height 33
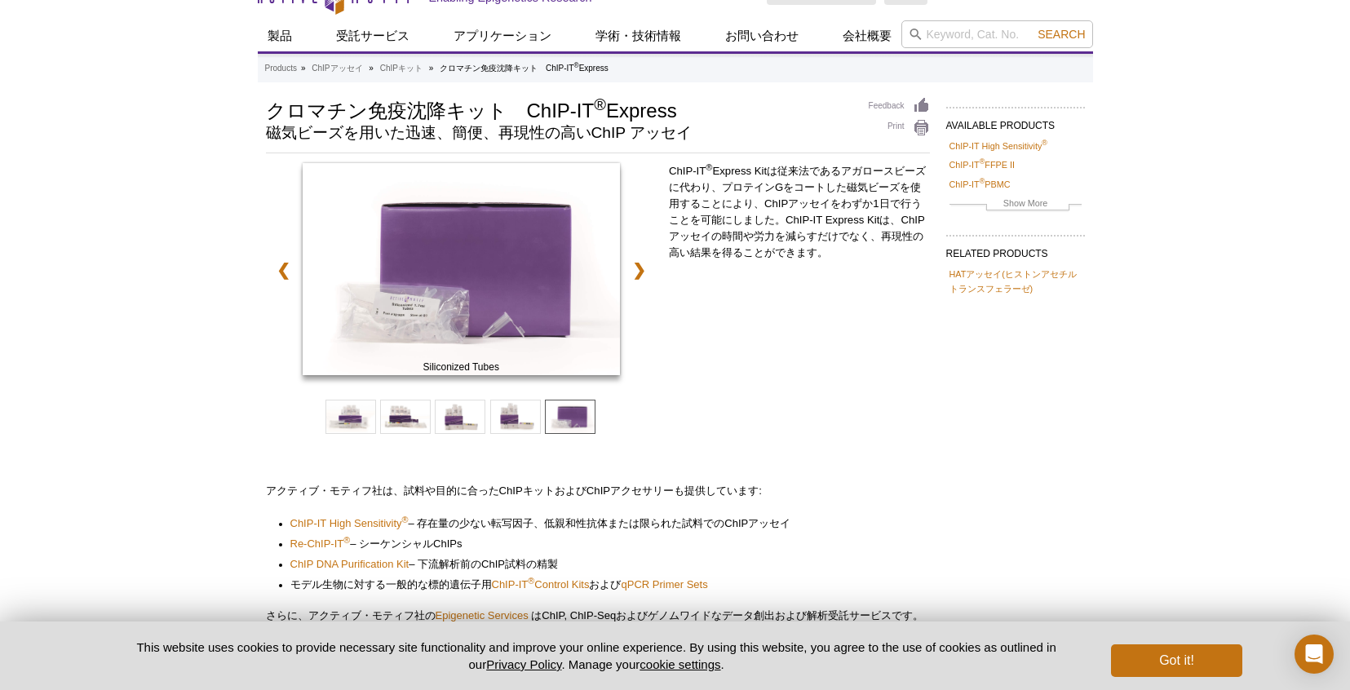
scroll to position [27, 0]
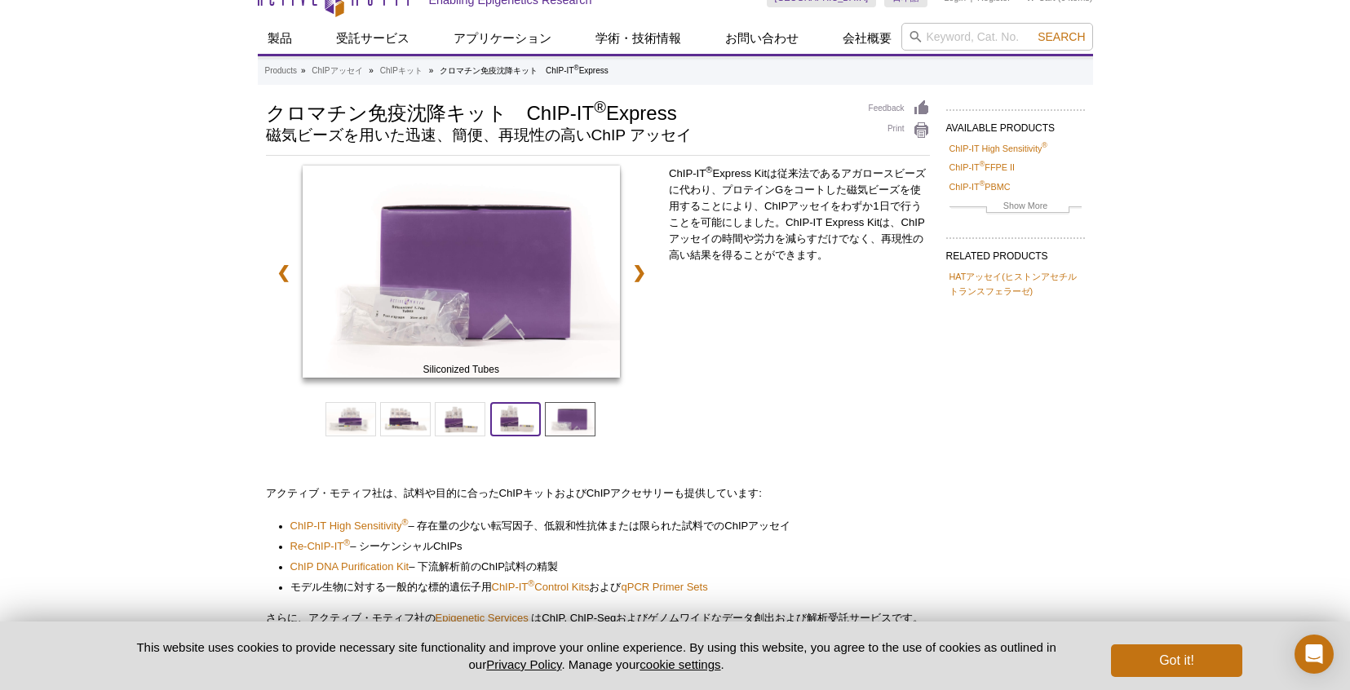
click at [519, 408] on span at bounding box center [515, 419] width 51 height 34
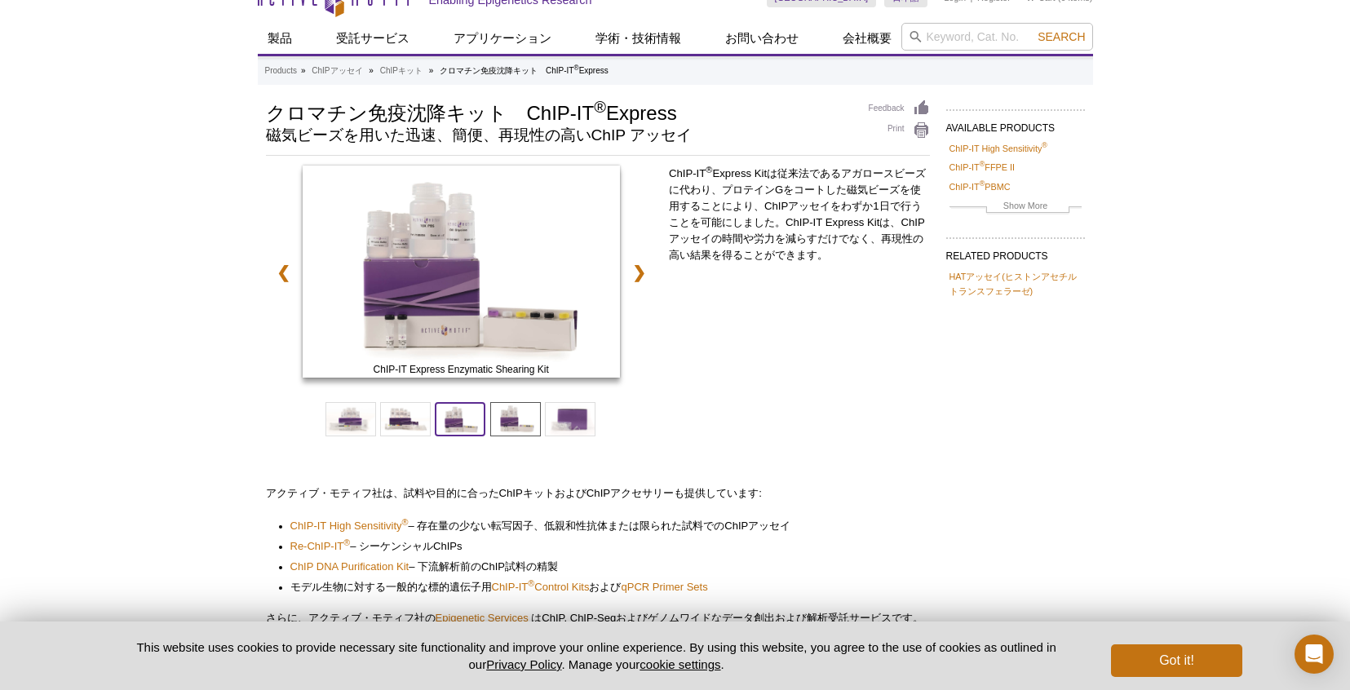
click at [466, 427] on span at bounding box center [460, 419] width 51 height 34
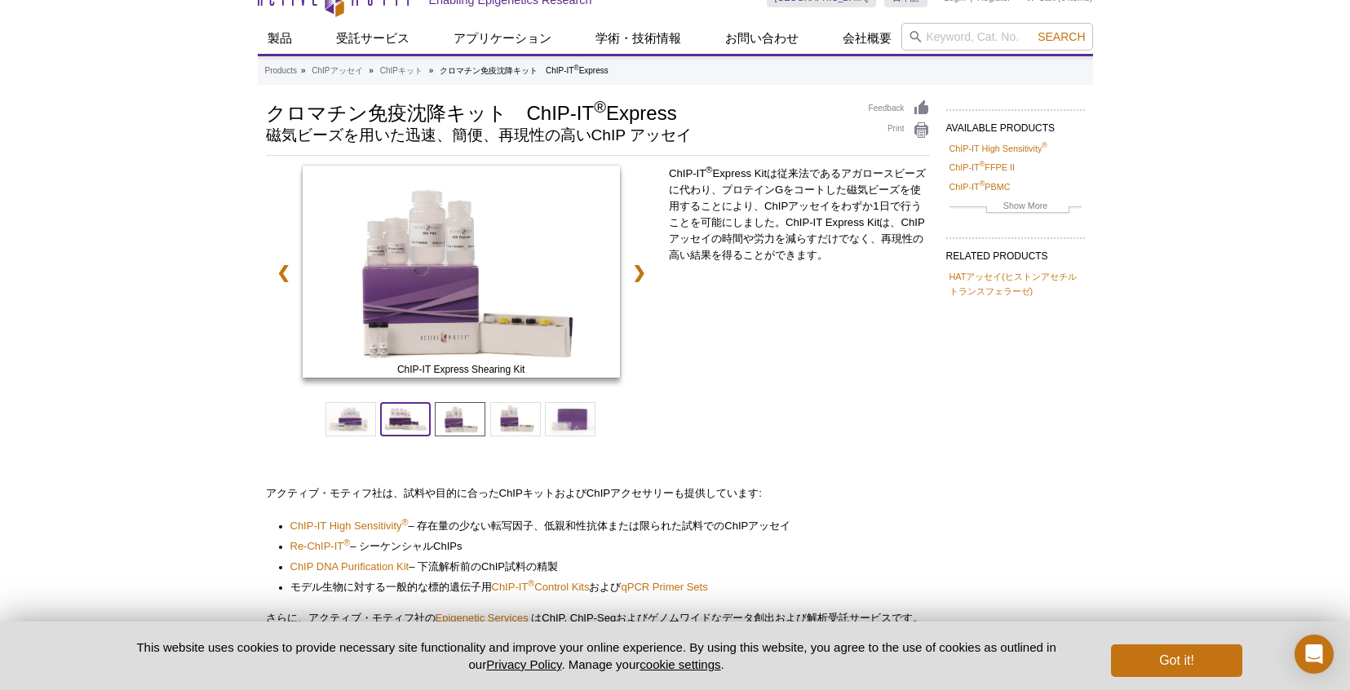
click at [413, 427] on span at bounding box center [405, 419] width 51 height 34
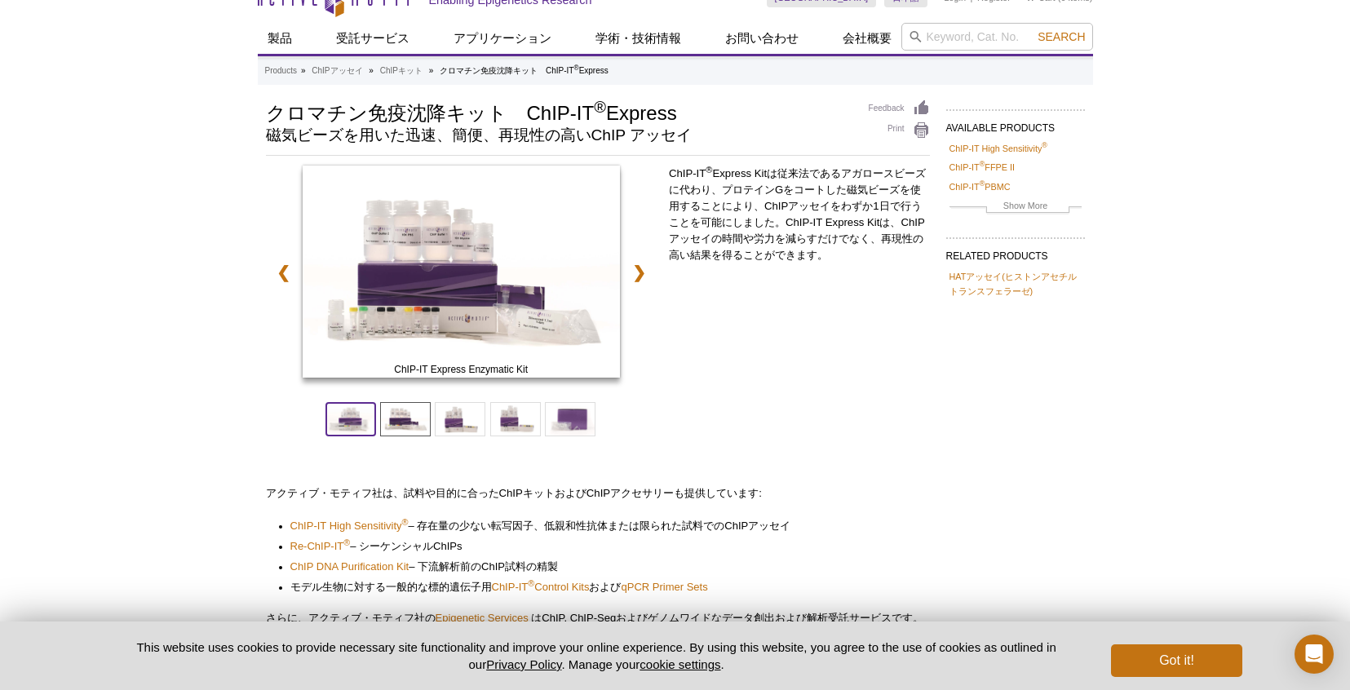
click at [356, 424] on span at bounding box center [350, 419] width 51 height 34
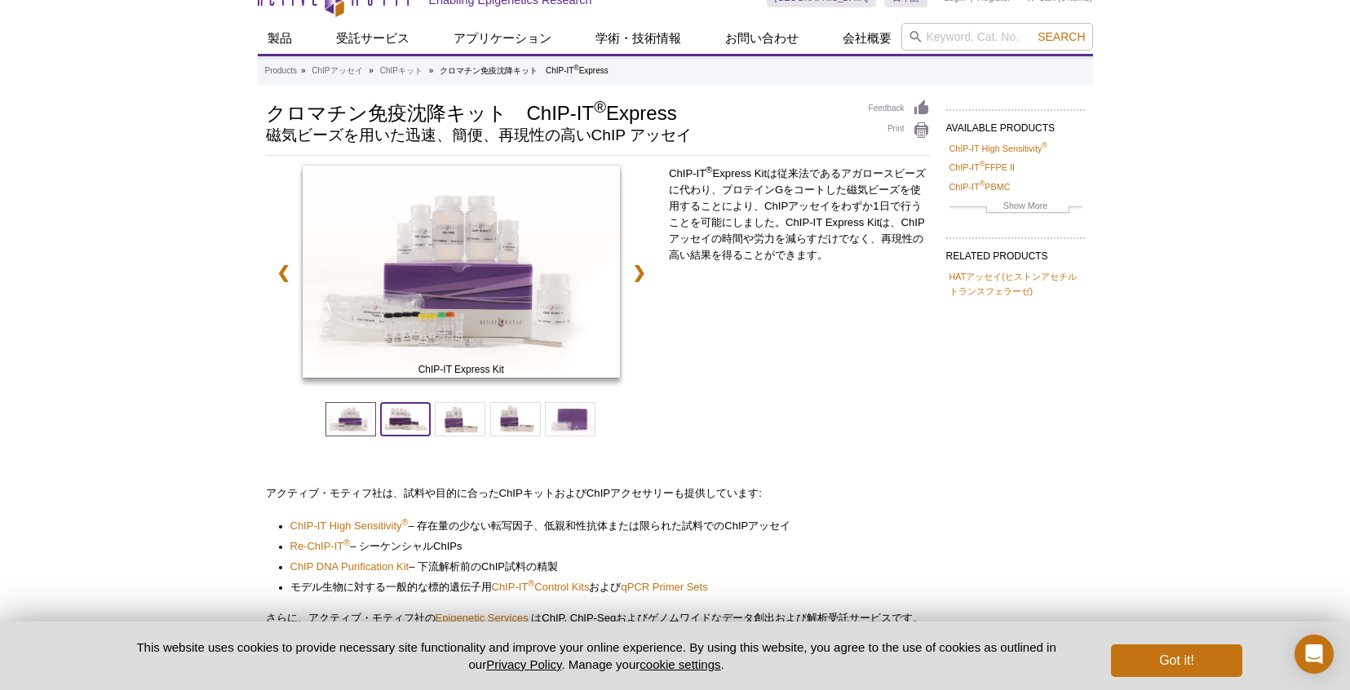
click at [404, 424] on span at bounding box center [405, 419] width 51 height 34
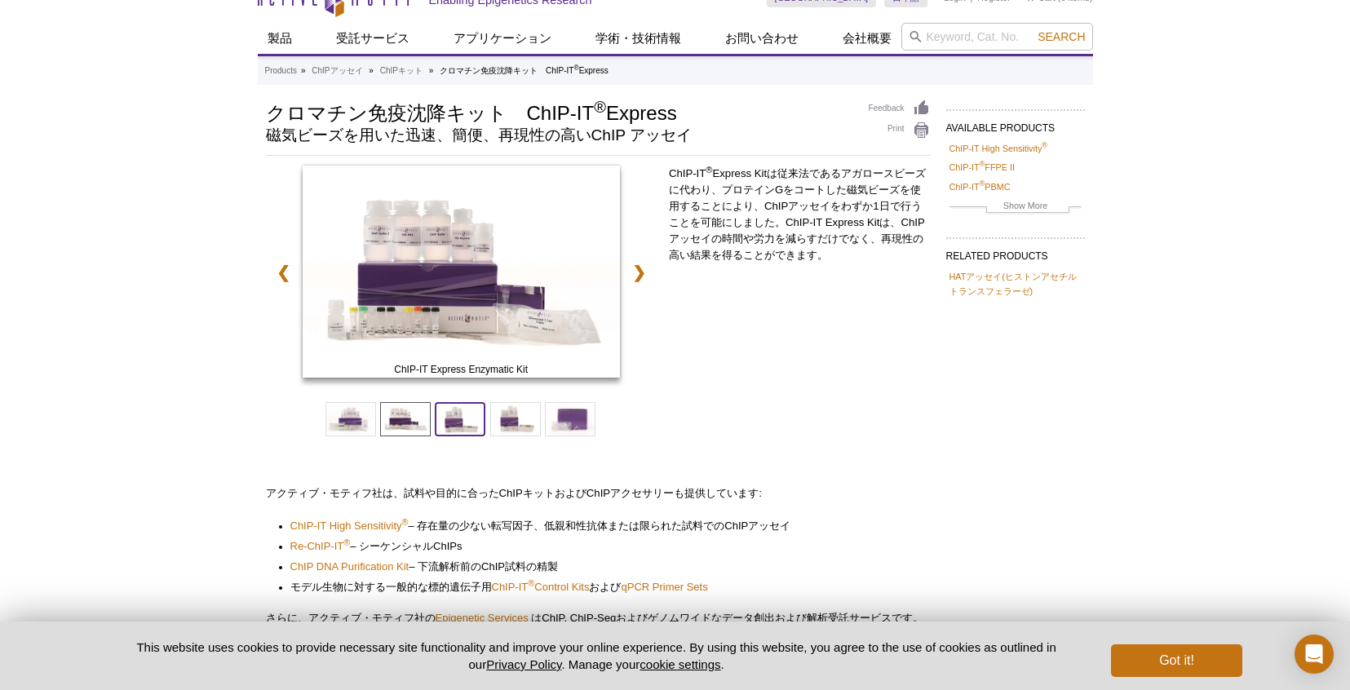
click at [477, 427] on span at bounding box center [460, 419] width 51 height 34
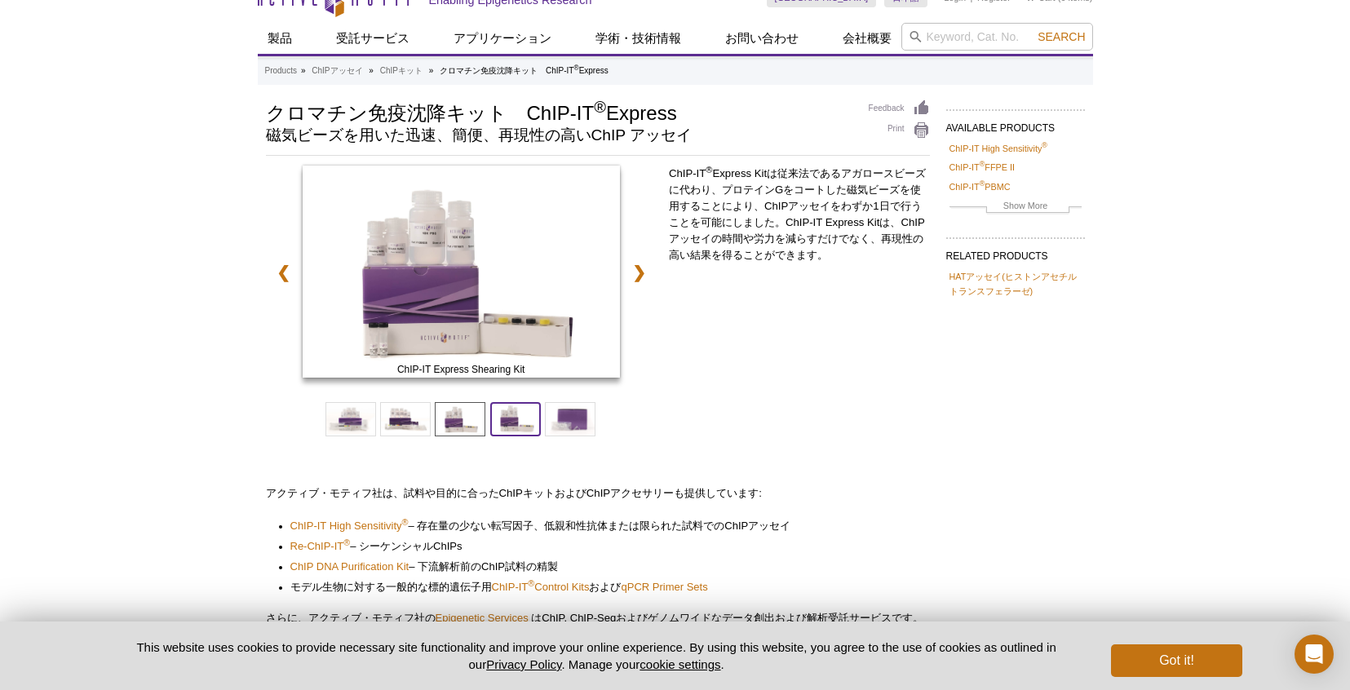
click at [515, 426] on span at bounding box center [515, 419] width 51 height 34
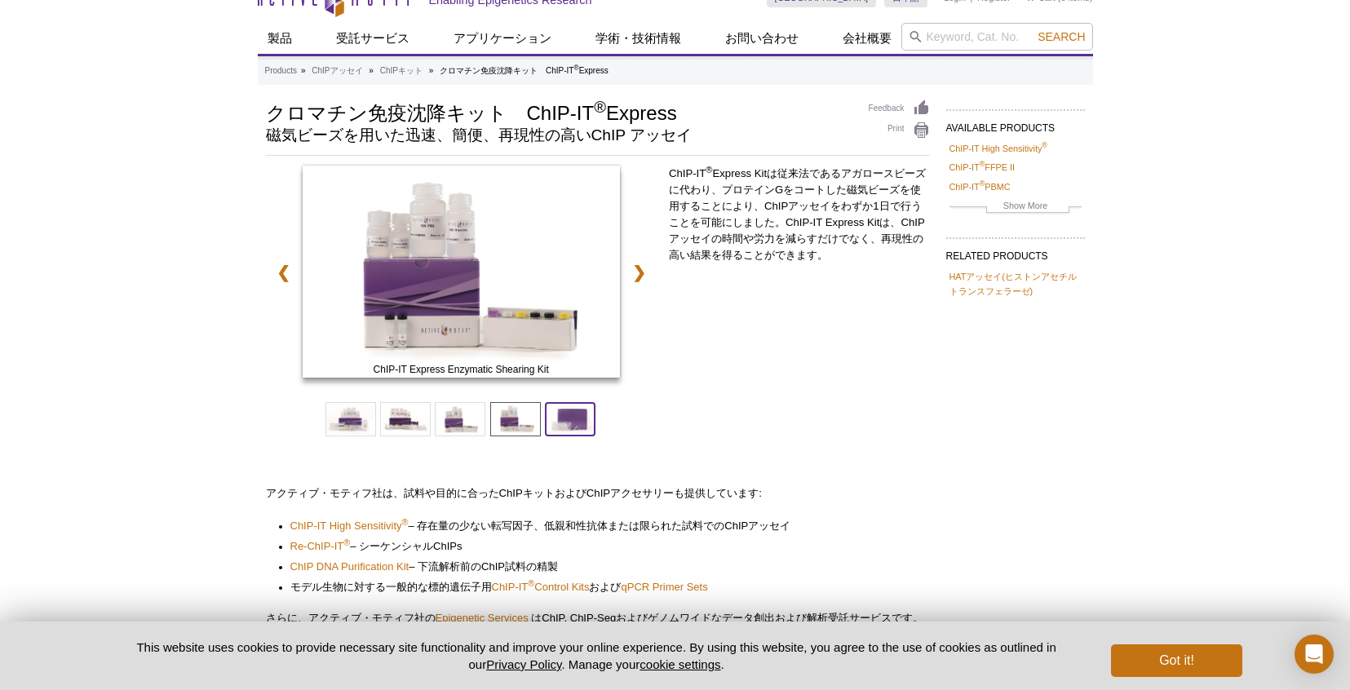
click at [551, 421] on span at bounding box center [570, 419] width 51 height 34
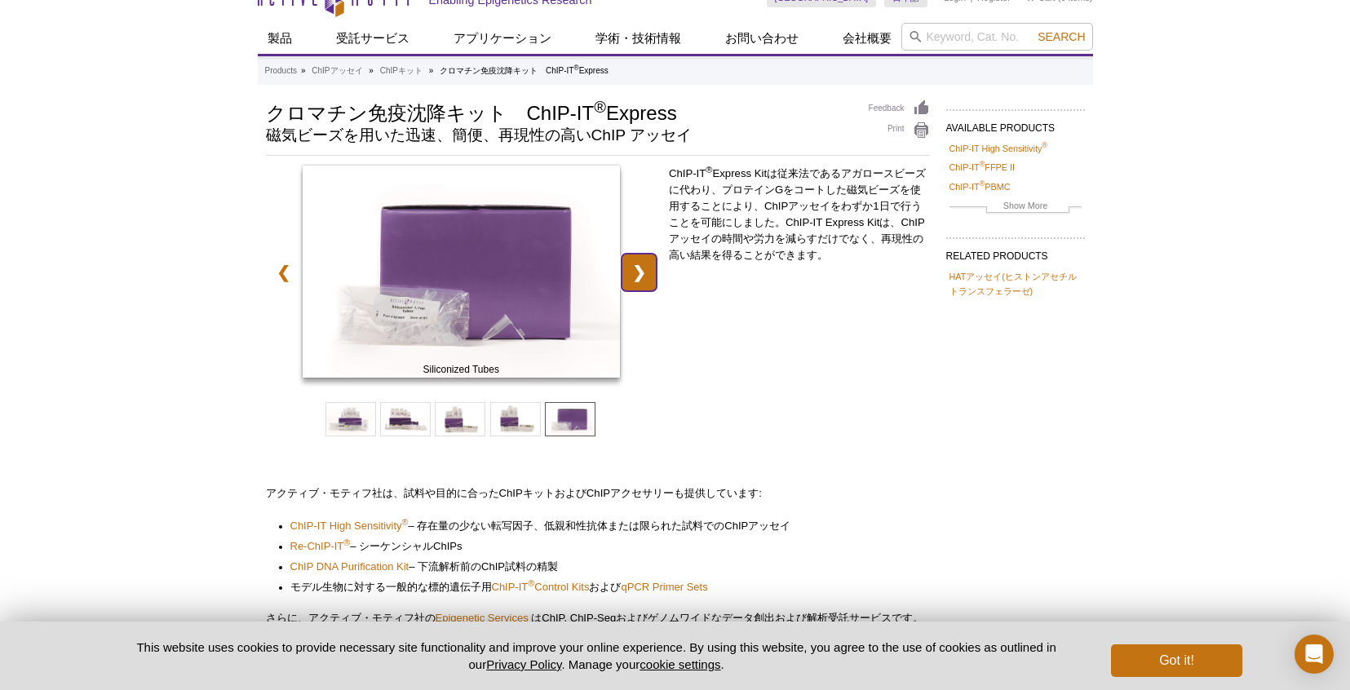
click at [640, 272] on link "❯" at bounding box center [638, 273] width 35 height 38
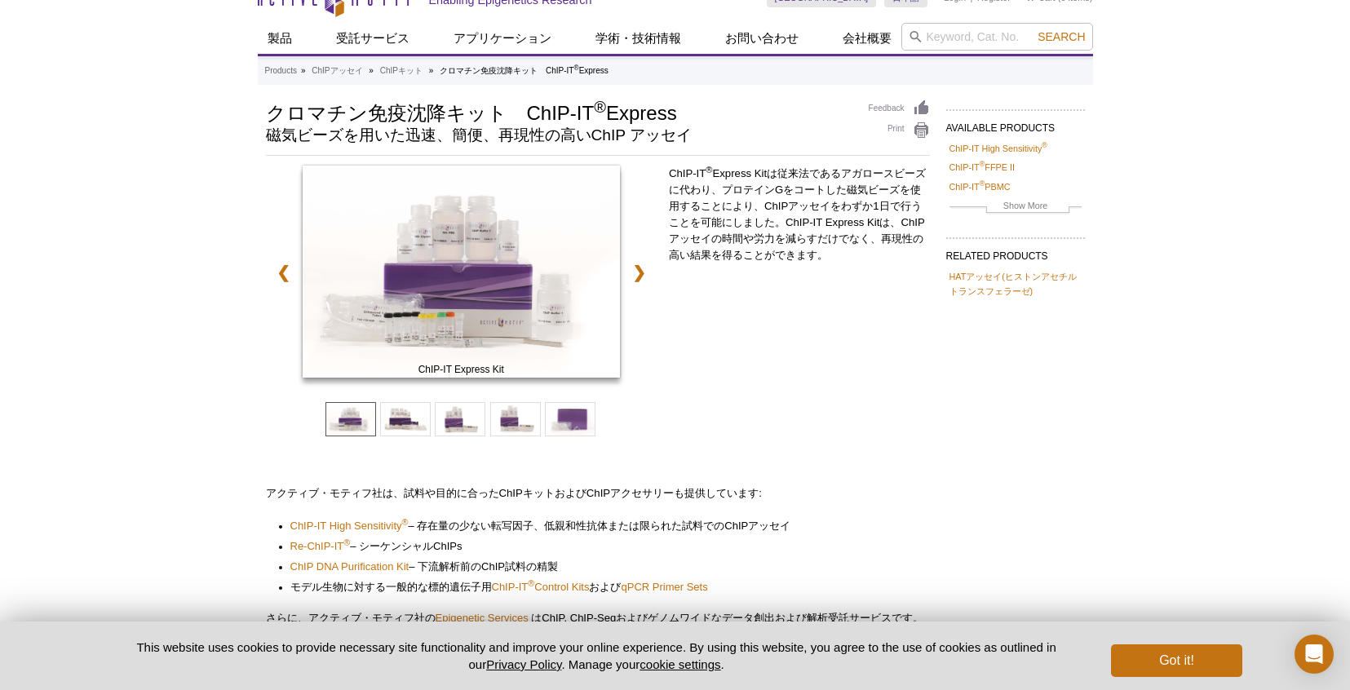
click at [842, 387] on div "ChIP-IT ® Express Kitは従来法であるアガロースビーズに代わり、プロテインGをコートした磁気ビーズを使用することにより、ChIPアッセイをわ…" at bounding box center [799, 317] width 261 height 303
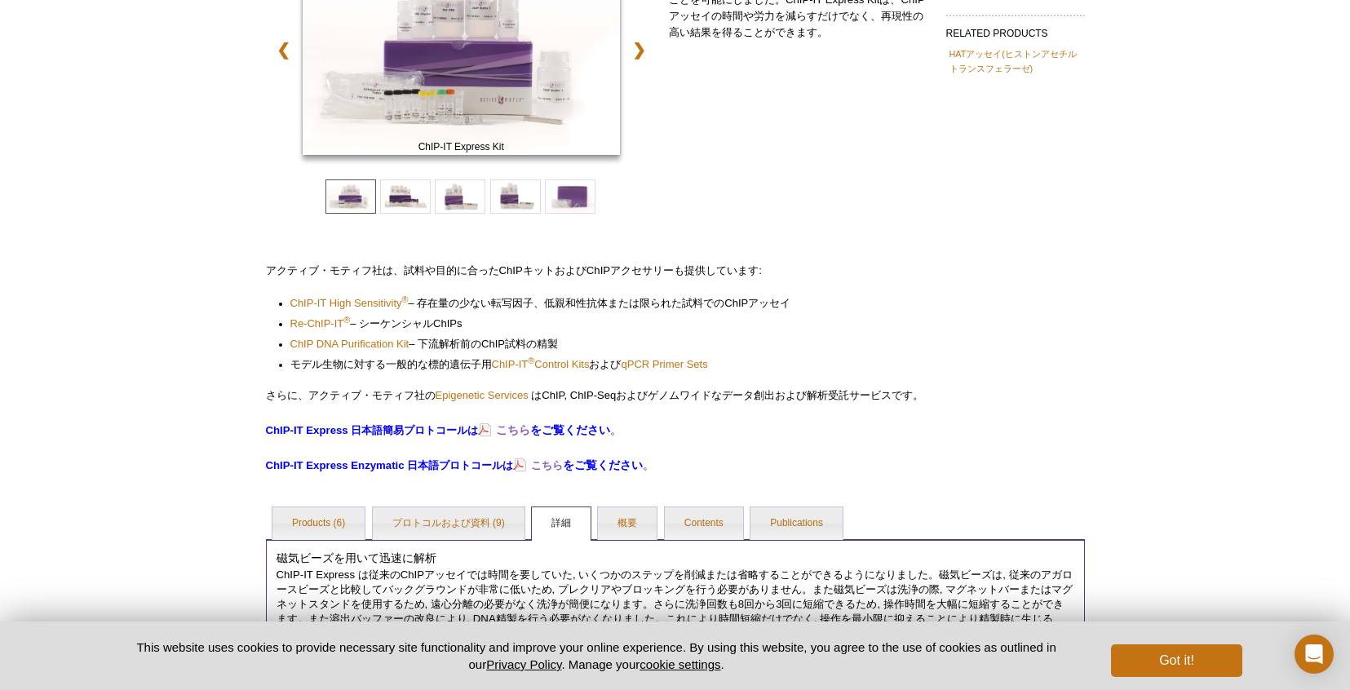
scroll to position [108, 0]
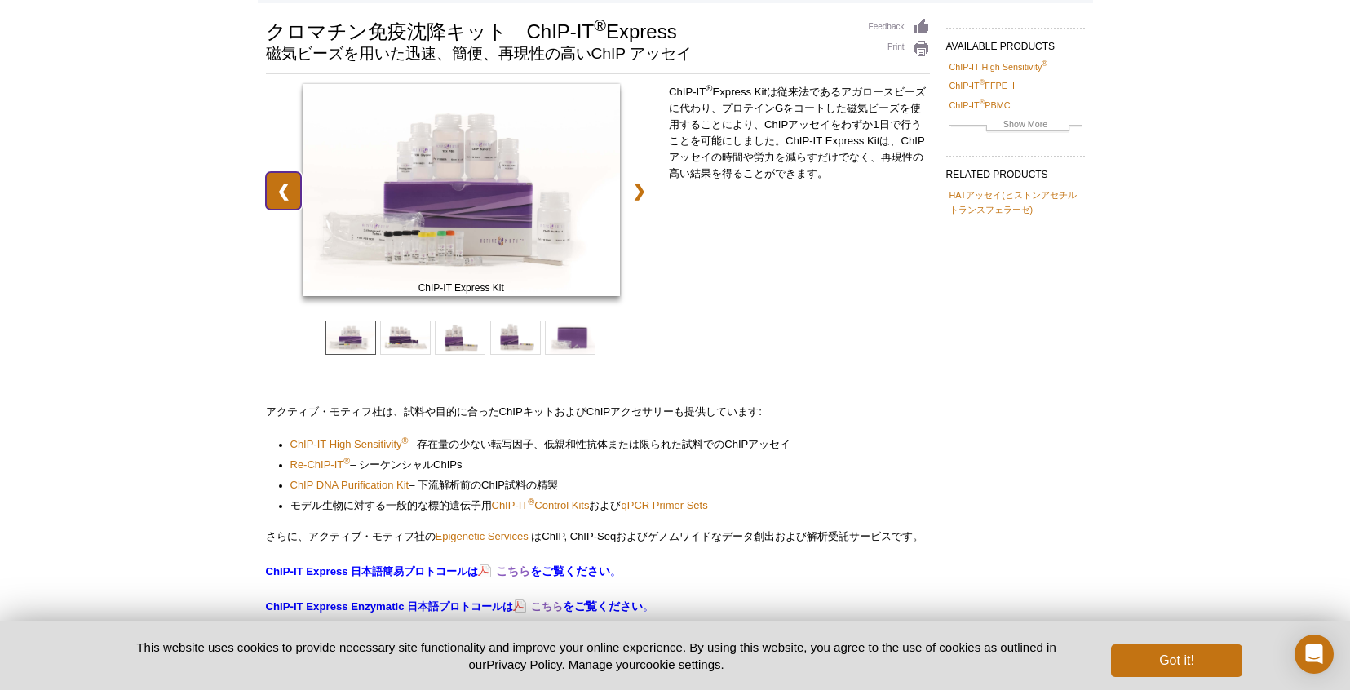
click at [283, 192] on link "❮" at bounding box center [283, 191] width 35 height 38
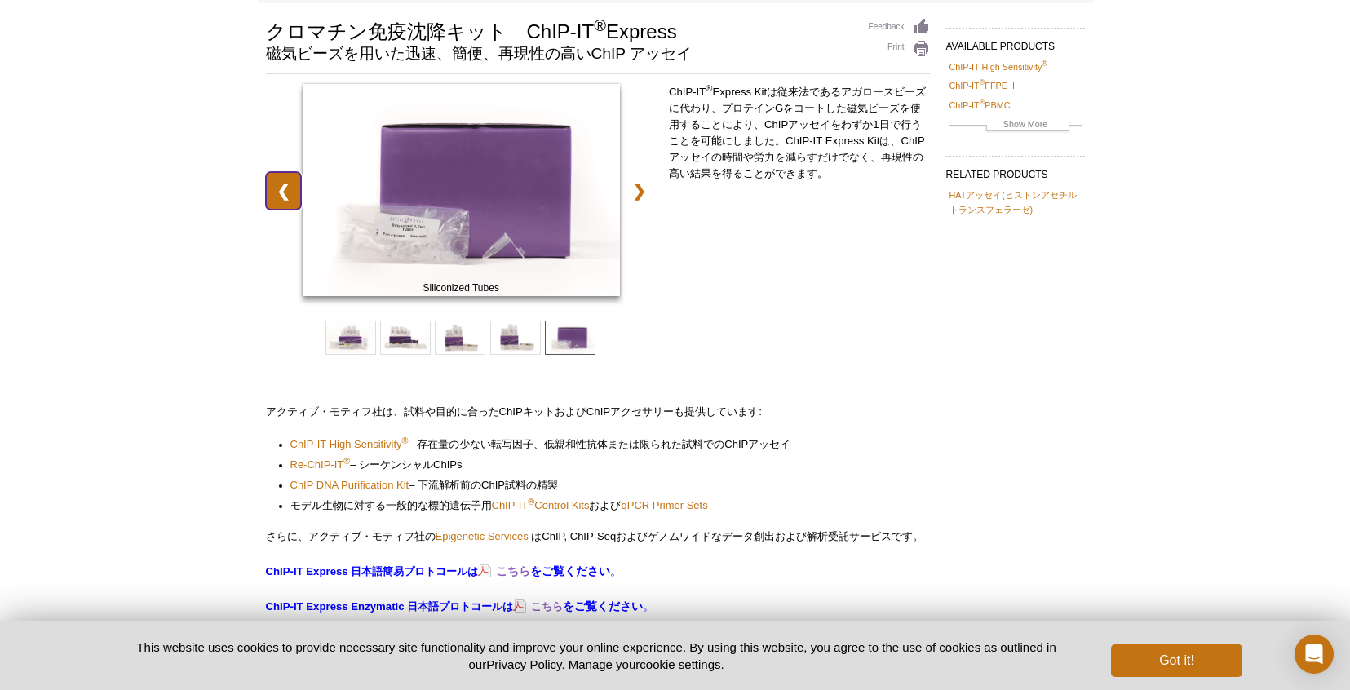
click at [283, 192] on link "❮" at bounding box center [283, 191] width 35 height 38
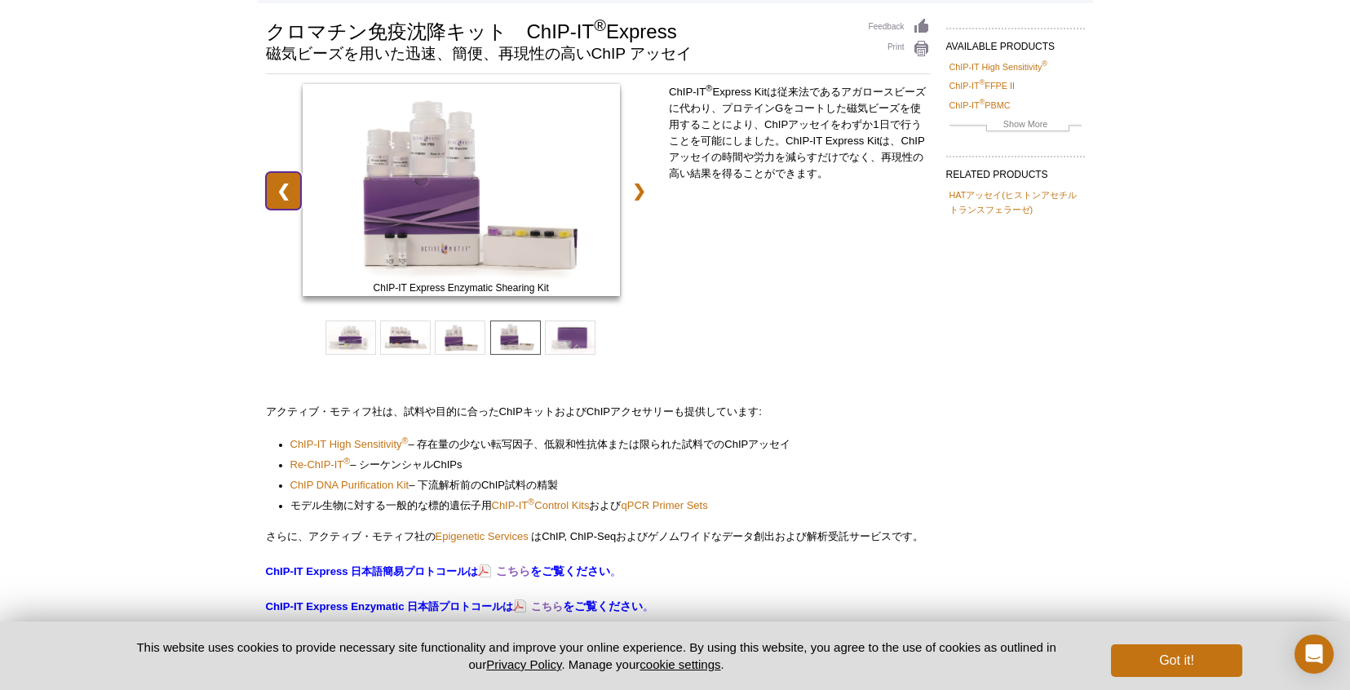
click at [283, 192] on link "❮" at bounding box center [283, 191] width 35 height 38
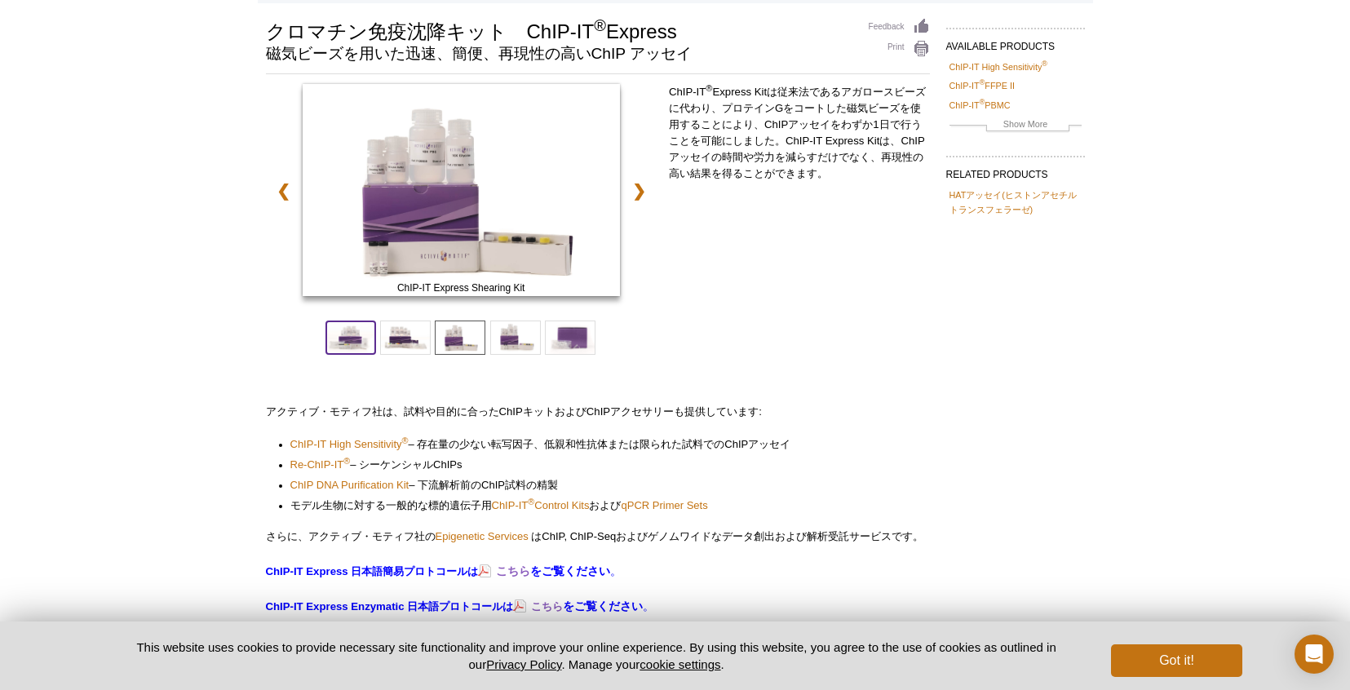
click at [350, 340] on span at bounding box center [350, 337] width 51 height 34
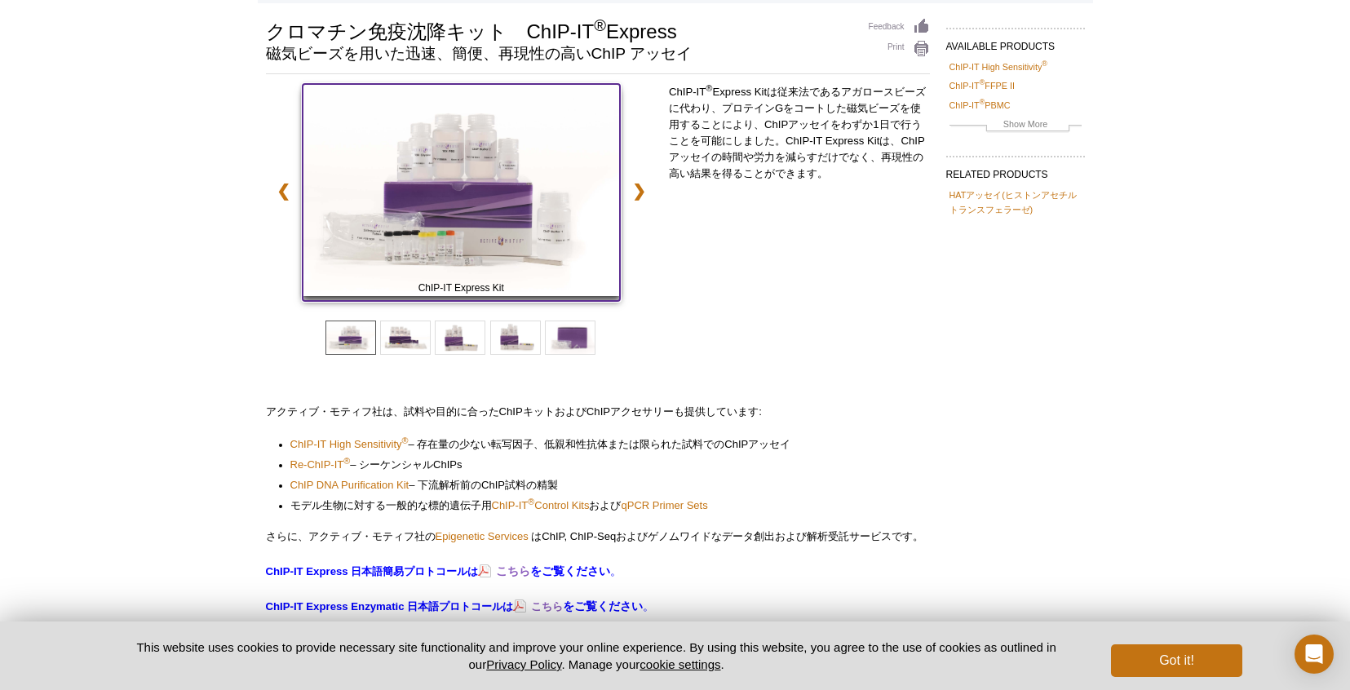
click at [430, 235] on img at bounding box center [461, 190] width 317 height 212
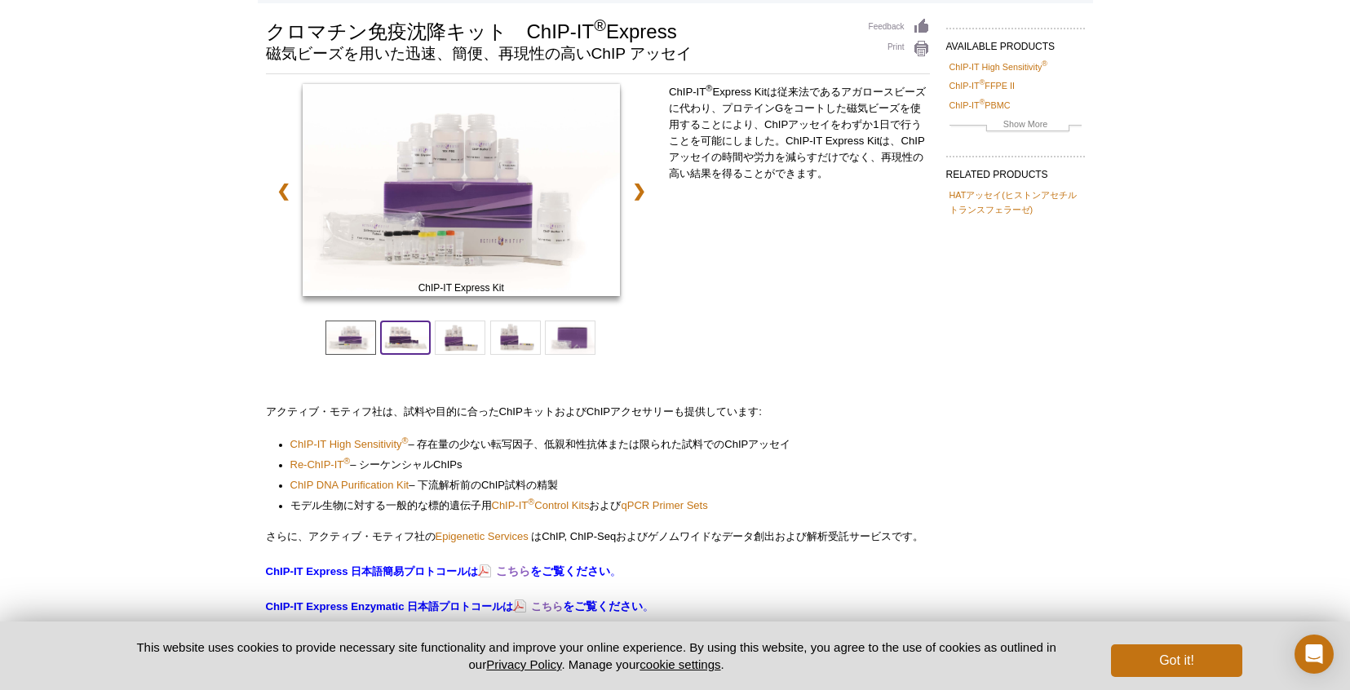
click at [402, 342] on span at bounding box center [405, 337] width 51 height 34
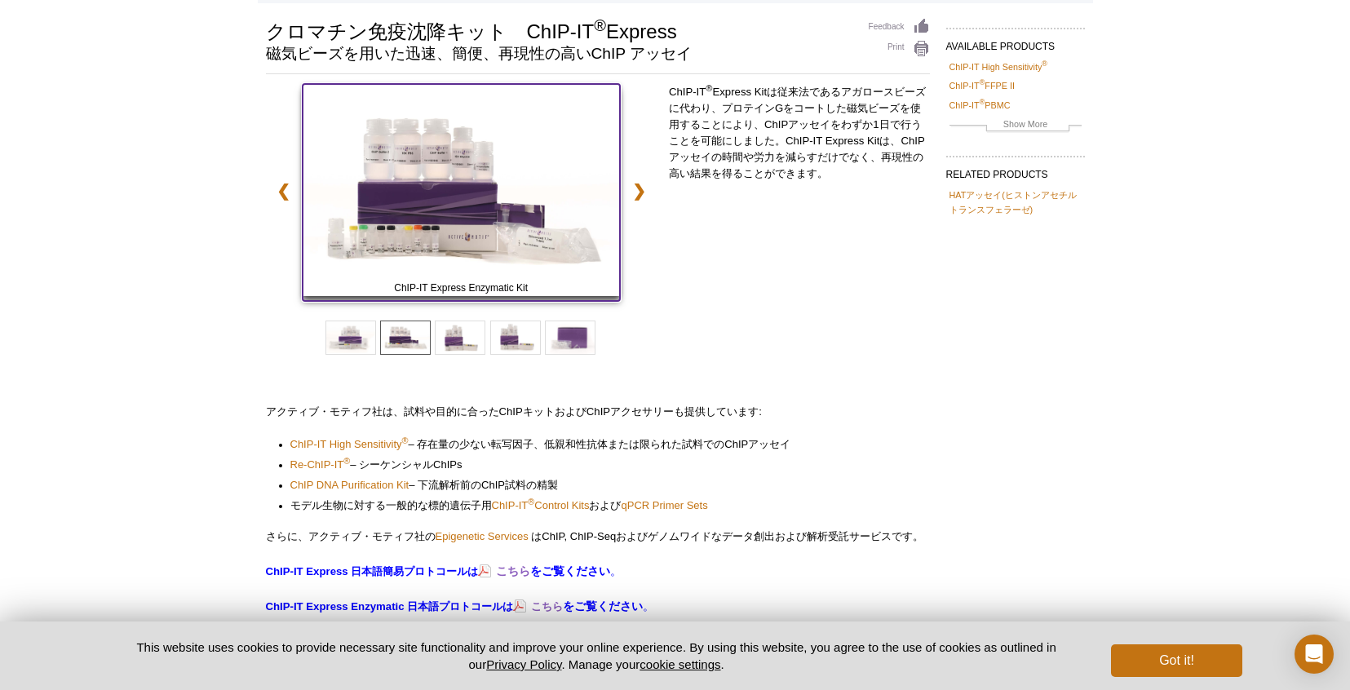
click at [462, 219] on img at bounding box center [461, 190] width 317 height 212
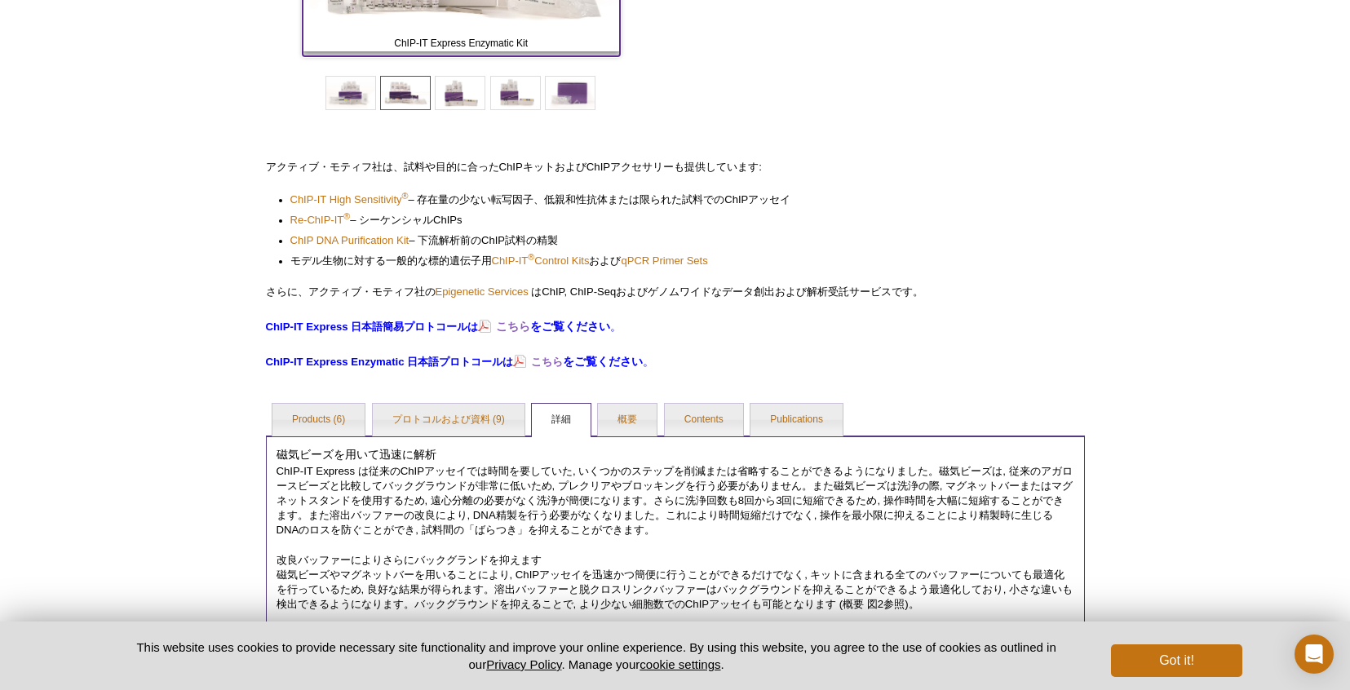
scroll to position [435, 0]
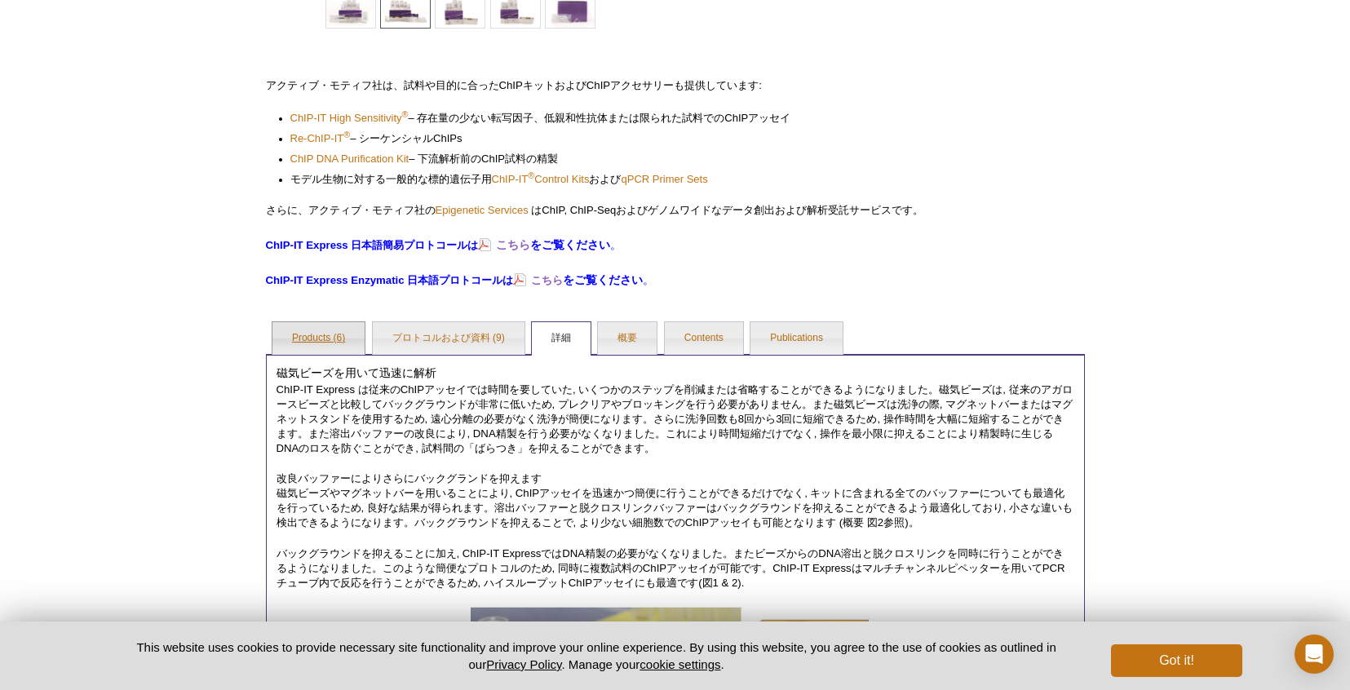
click at [314, 341] on link "Products (6)" at bounding box center [318, 338] width 92 height 33
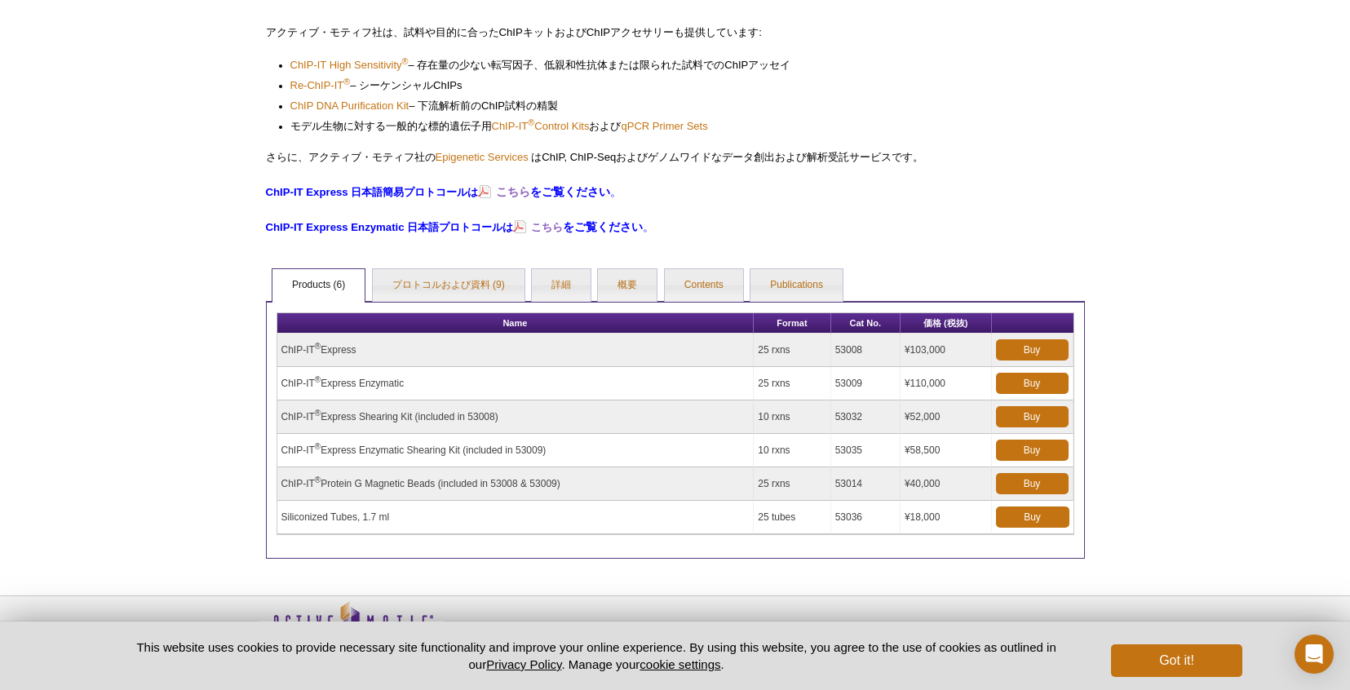
scroll to position [516, 0]
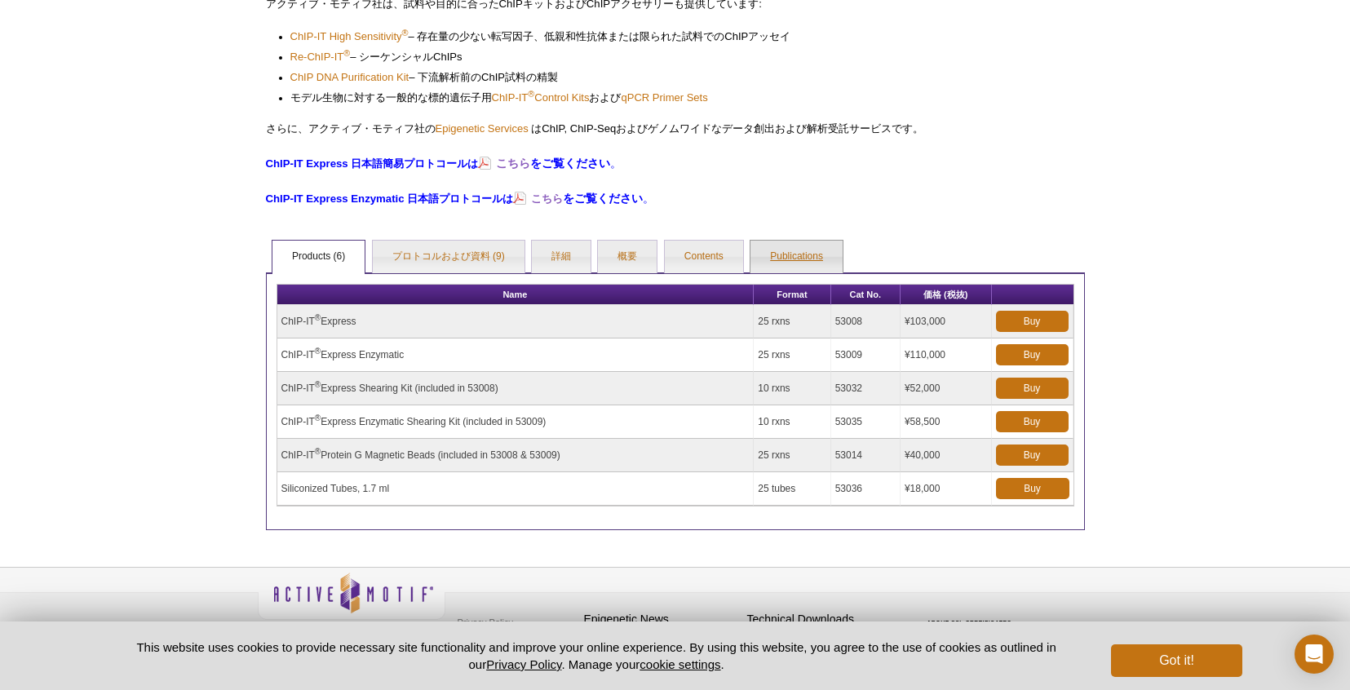
click at [796, 254] on link "Publications" at bounding box center [796, 257] width 92 height 33
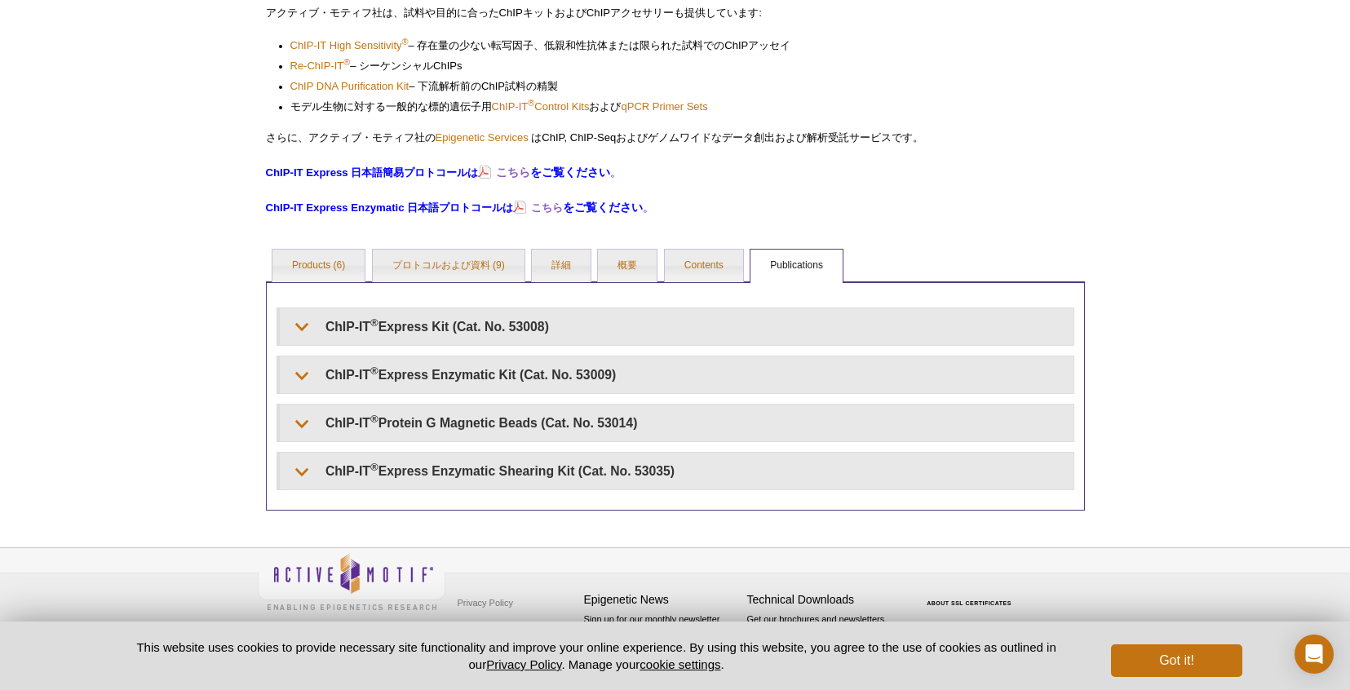
scroll to position [507, 0]
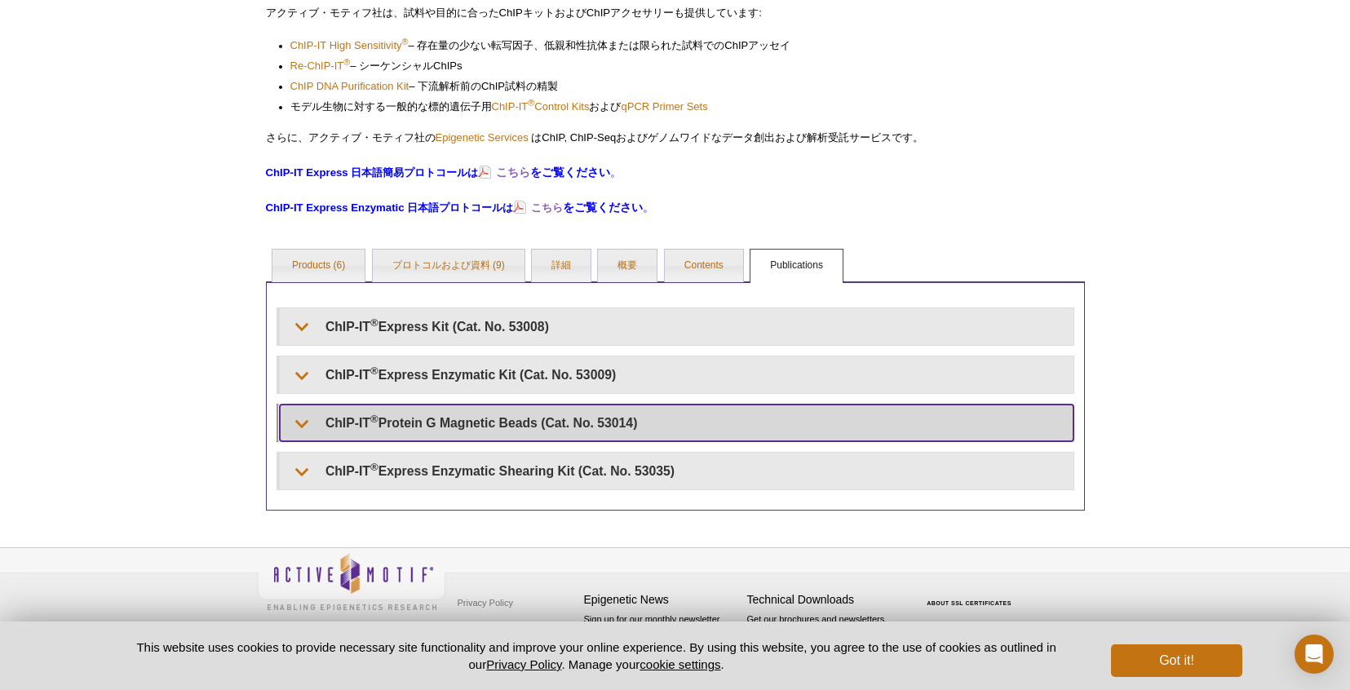
click at [579, 417] on summary "ChIP-IT ® Protein G Magnetic Beads (Cat. No. 53014)" at bounding box center [676, 422] width 793 height 37
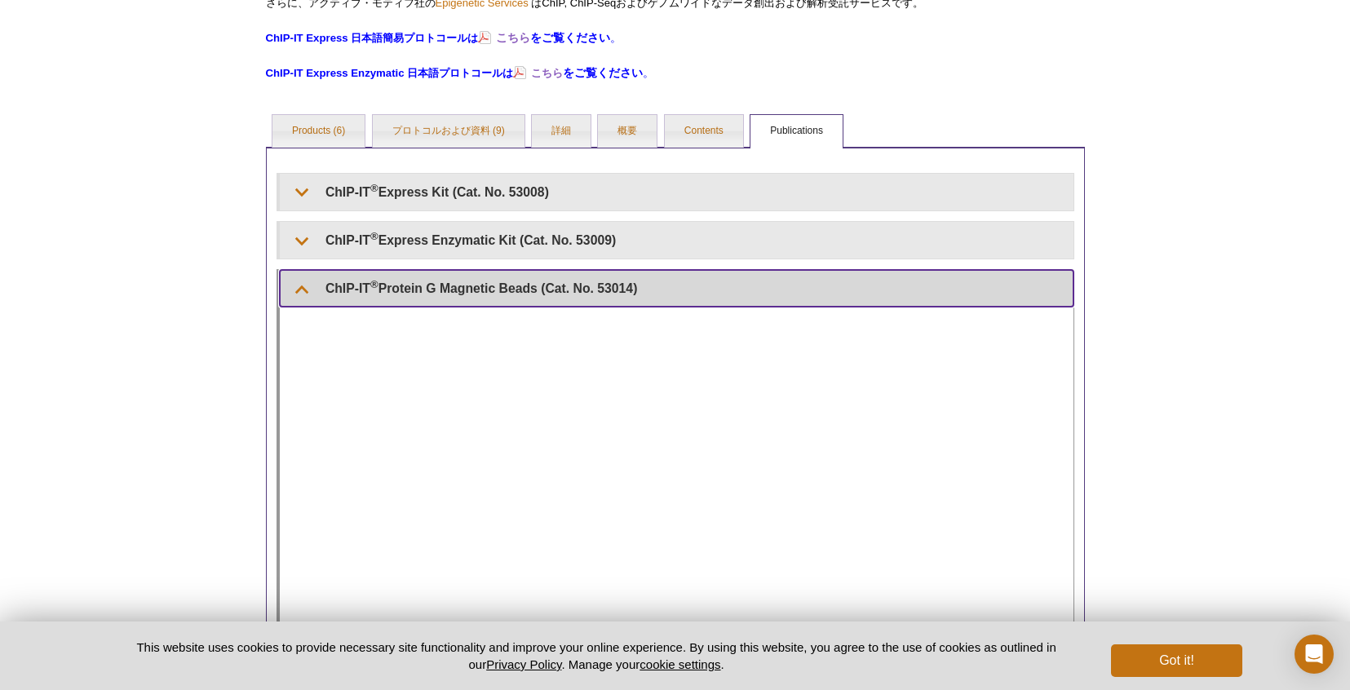
scroll to position [589, 0]
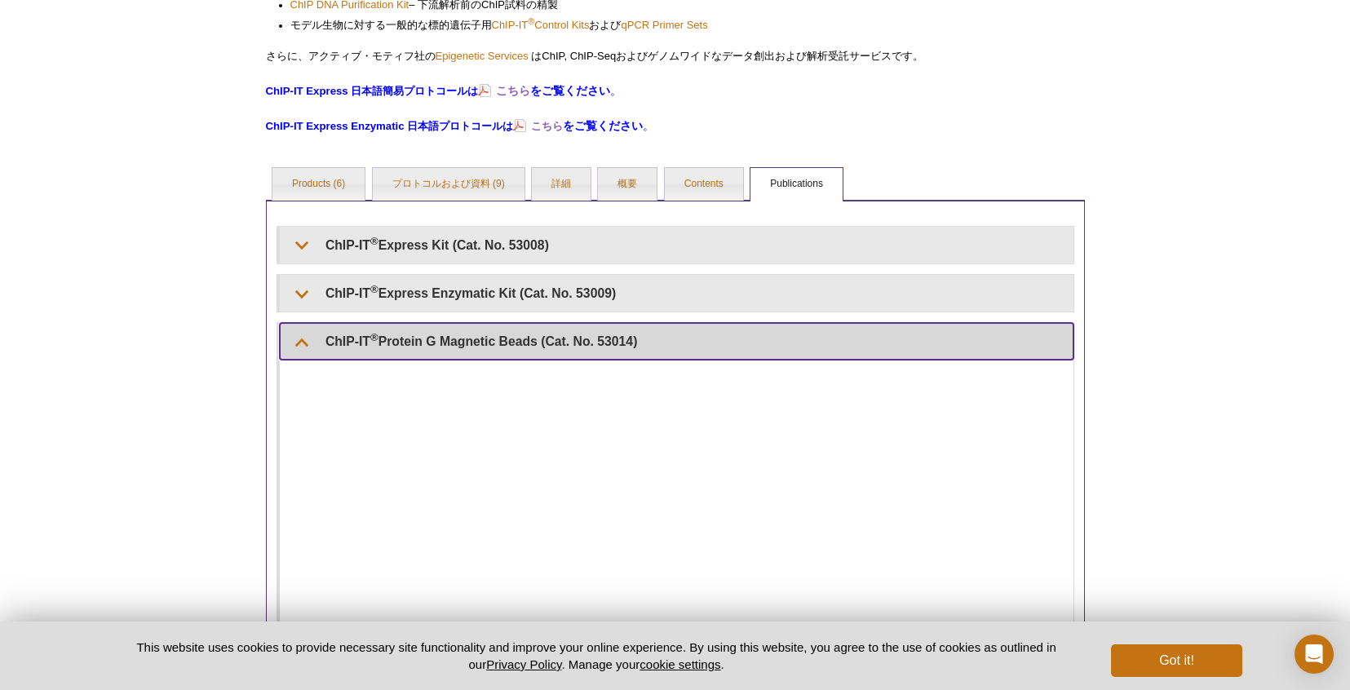
drag, startPoint x: 576, startPoint y: 336, endPoint x: 634, endPoint y: 233, distance: 118.3
click at [576, 336] on summary "ChIP-IT ® Protein G Magnetic Beads (Cat. No. 53014)" at bounding box center [676, 341] width 793 height 37
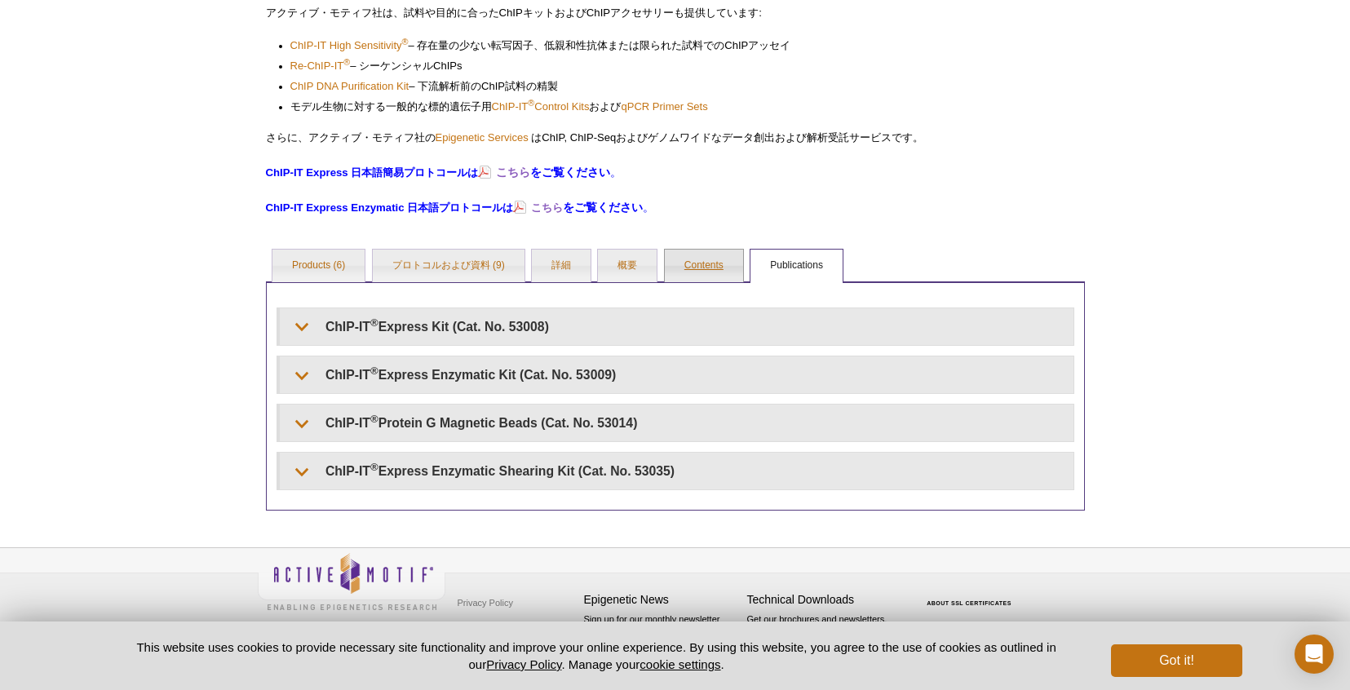
click at [711, 259] on link "Contents" at bounding box center [704, 266] width 78 height 33
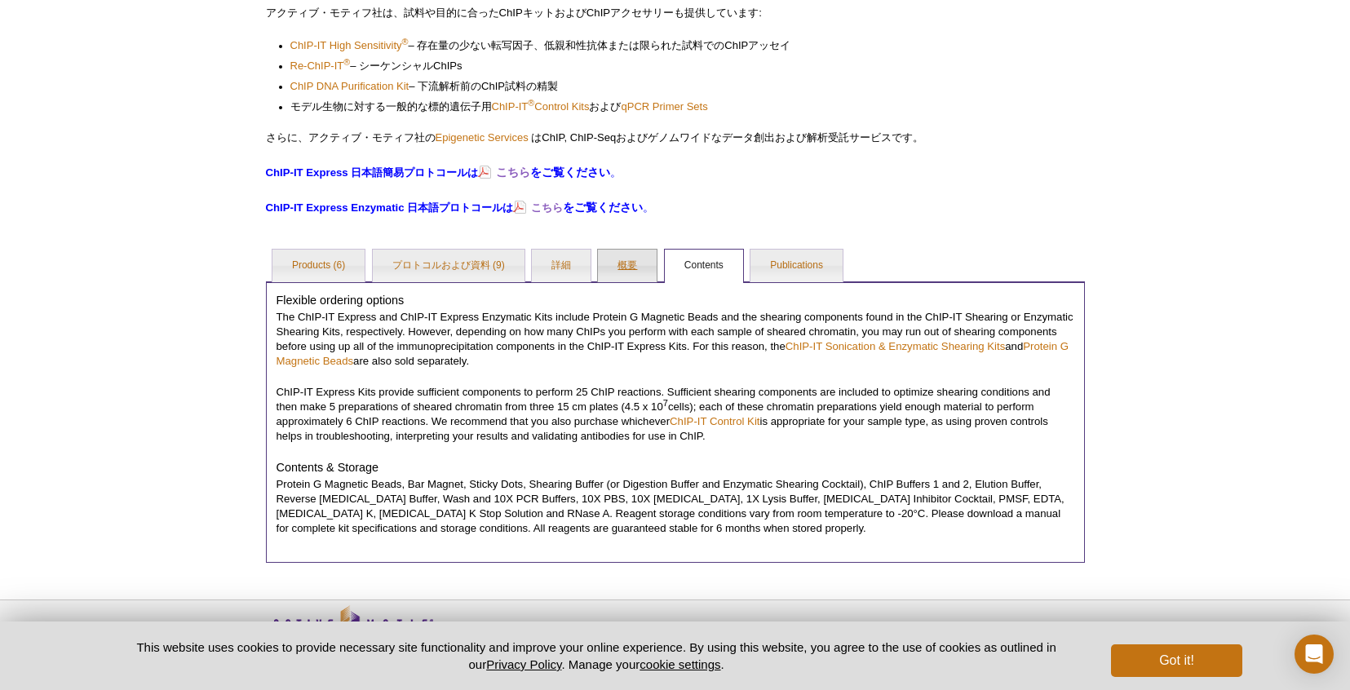
click at [630, 268] on link "概要" at bounding box center [627, 266] width 59 height 33
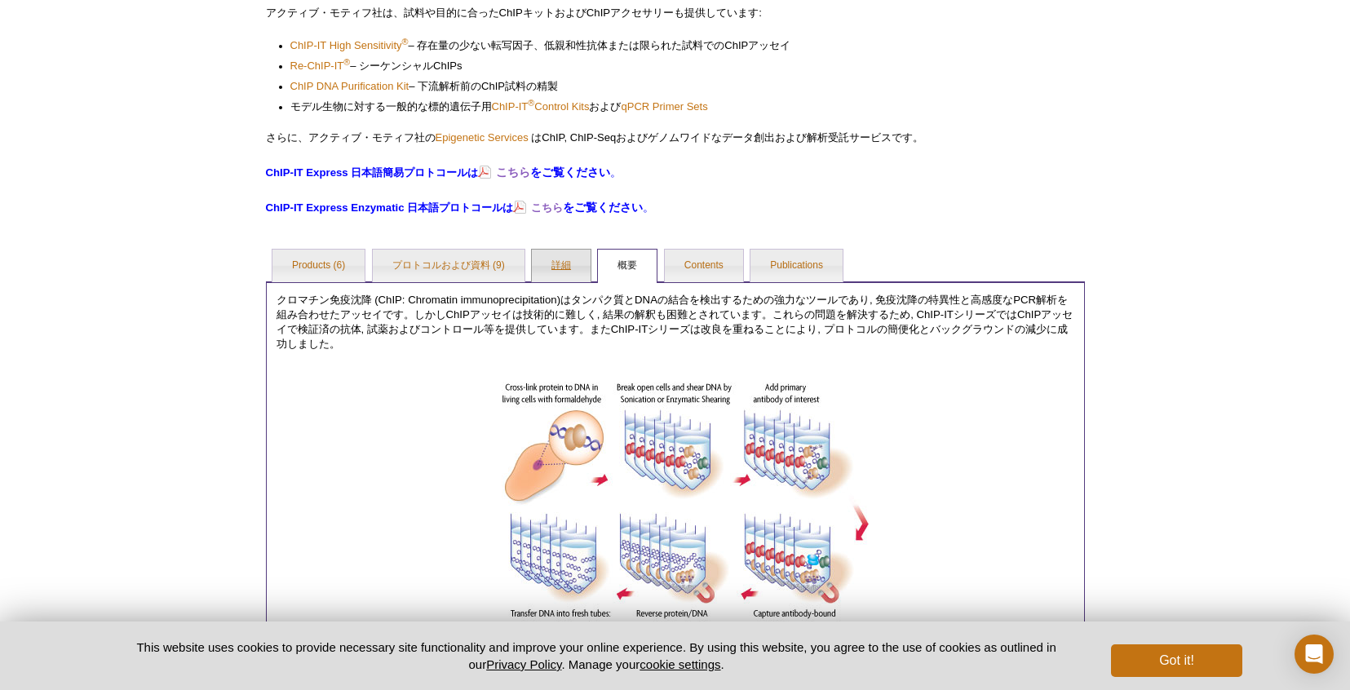
click at [570, 267] on link "詳細" at bounding box center [561, 266] width 59 height 33
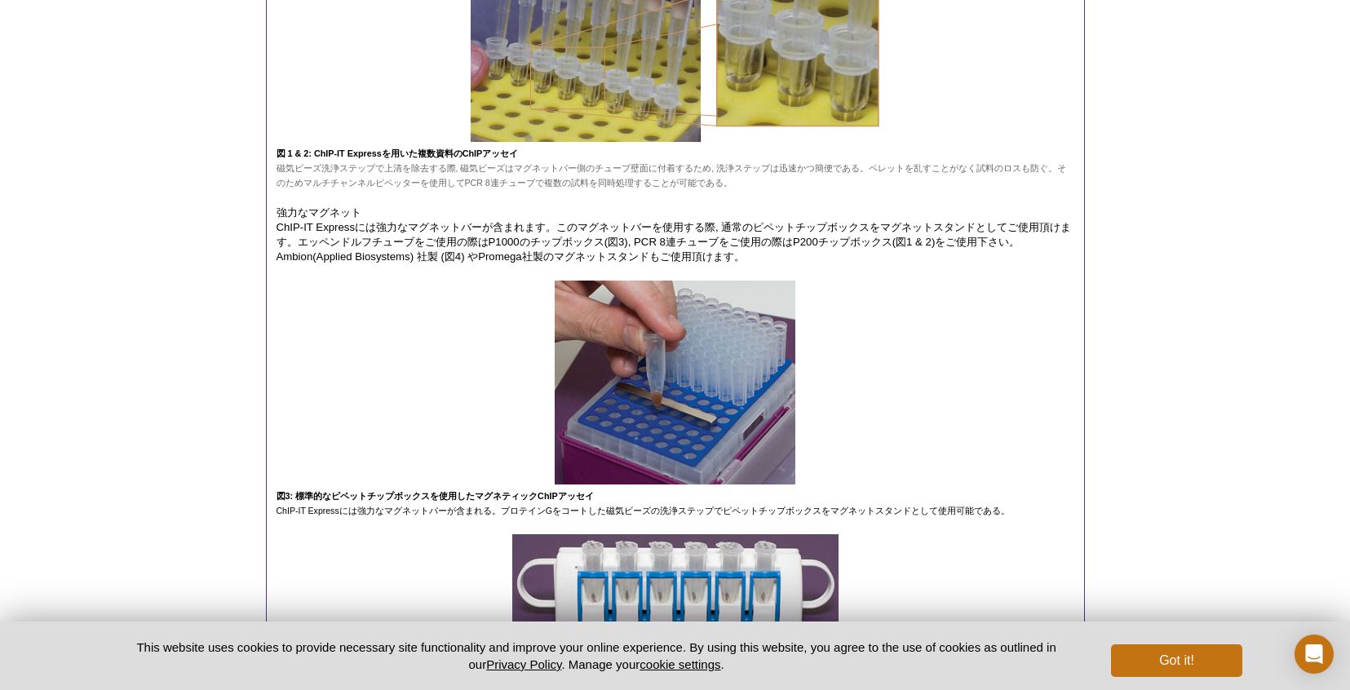
scroll to position [1250, 0]
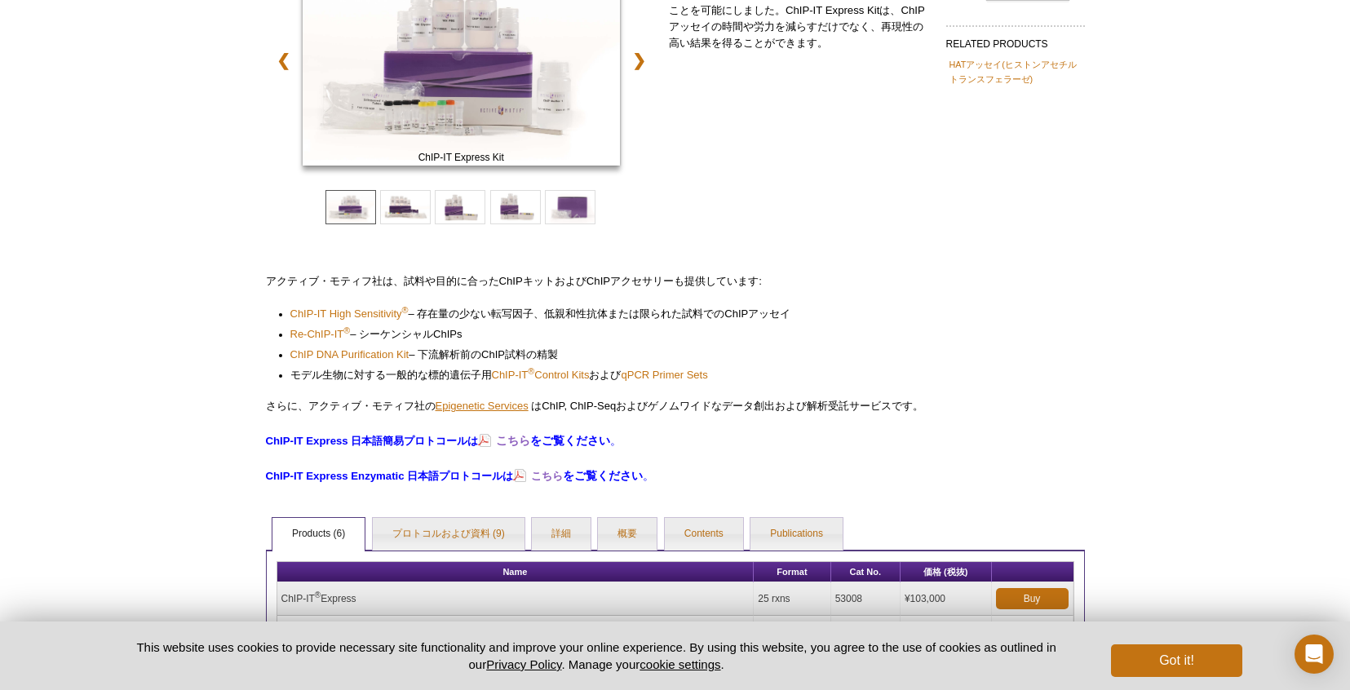
scroll to position [373, 0]
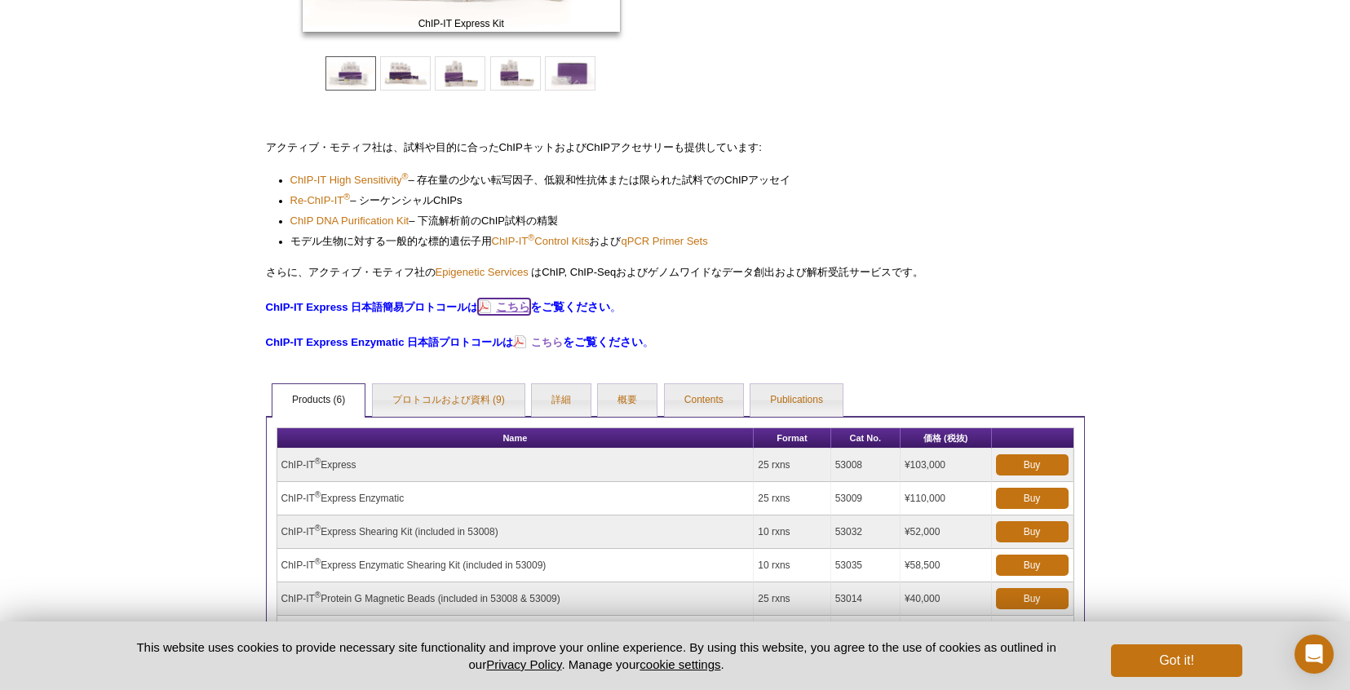
click at [527, 305] on strong "こちら" at bounding box center [513, 306] width 34 height 13
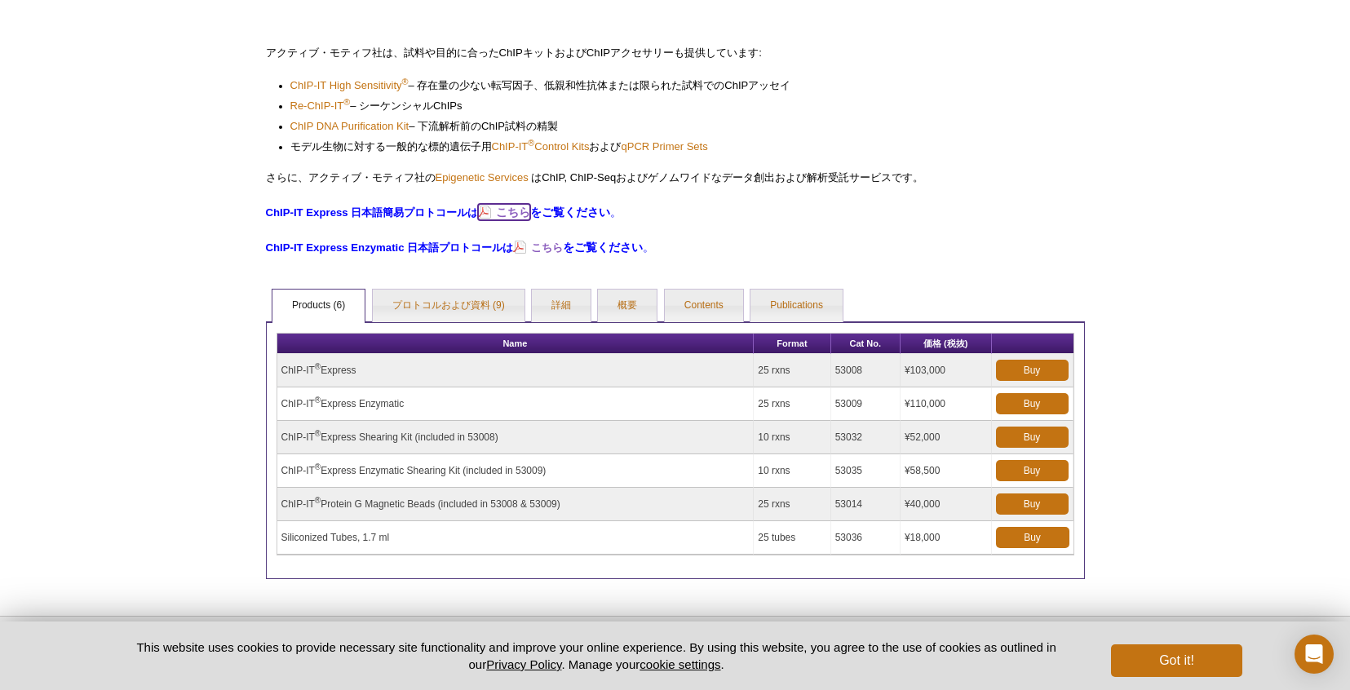
scroll to position [536, 0]
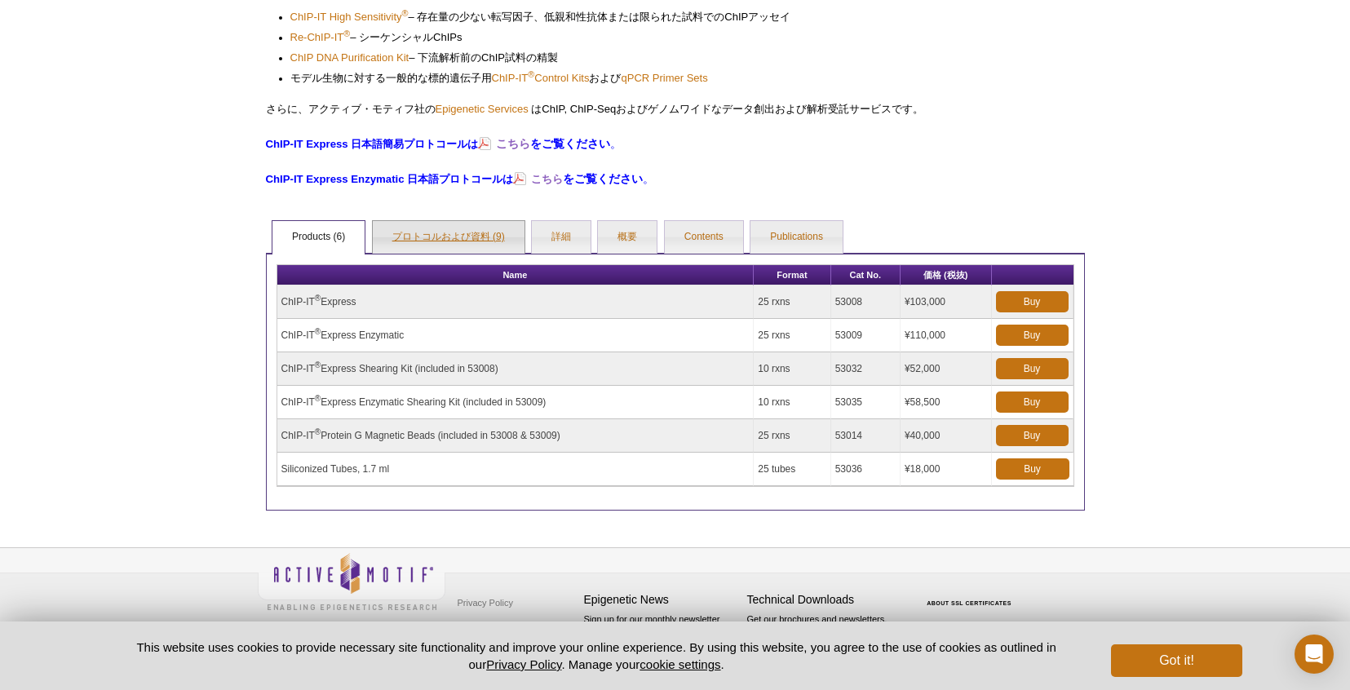
click at [444, 235] on link "プロトコルおよび資料 (9)" at bounding box center [449, 237] width 152 height 33
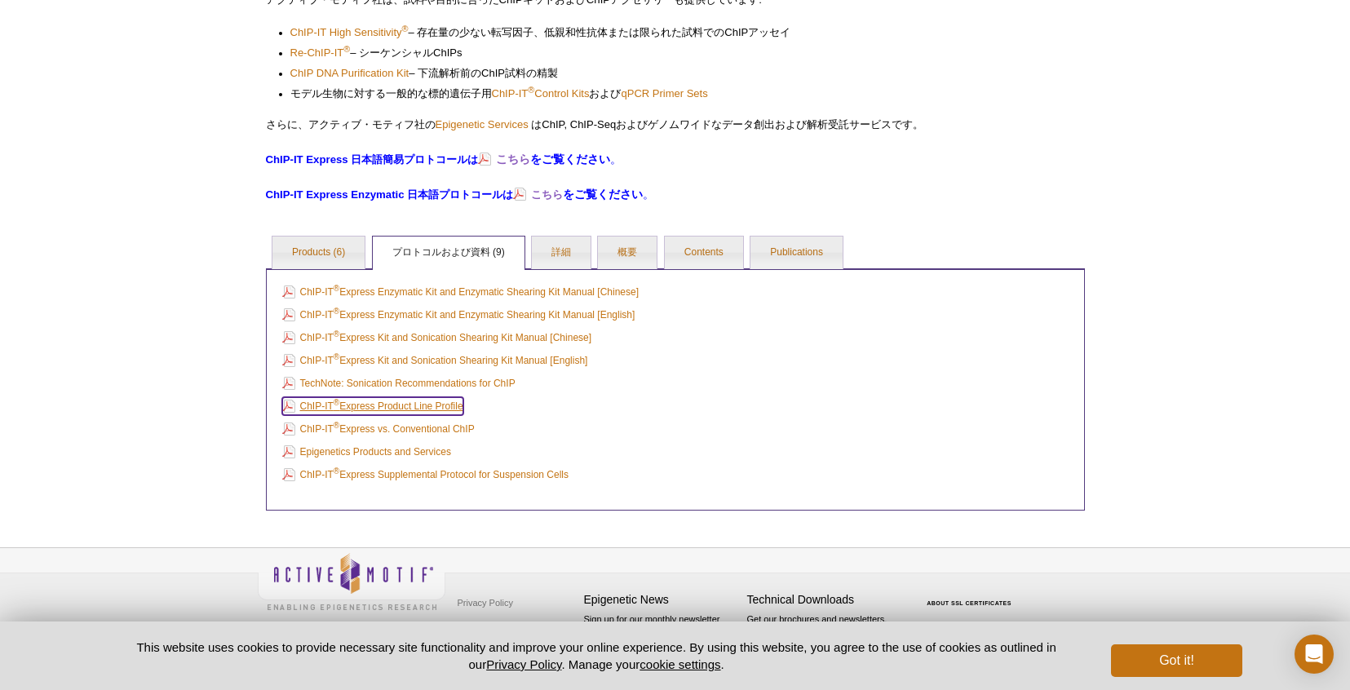
click at [417, 411] on link "ChIP-IT ® Express Product Line Profile" at bounding box center [372, 406] width 181 height 18
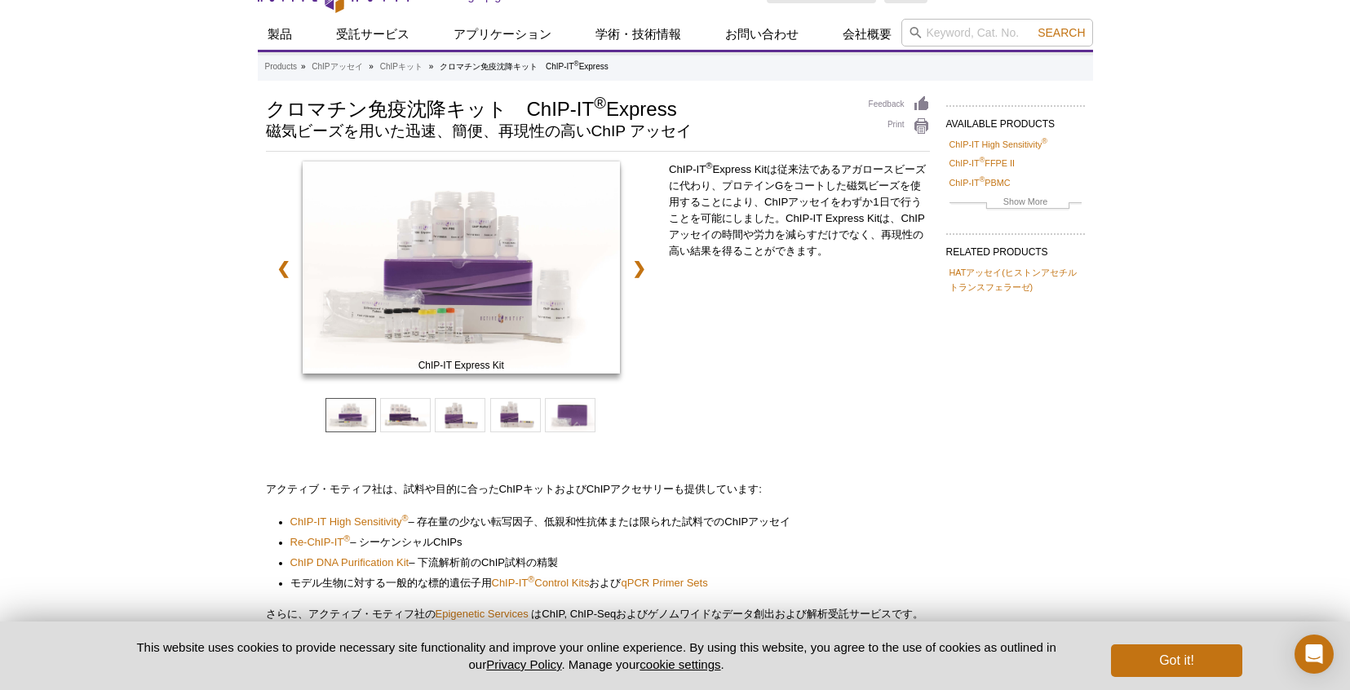
scroll to position [0, 0]
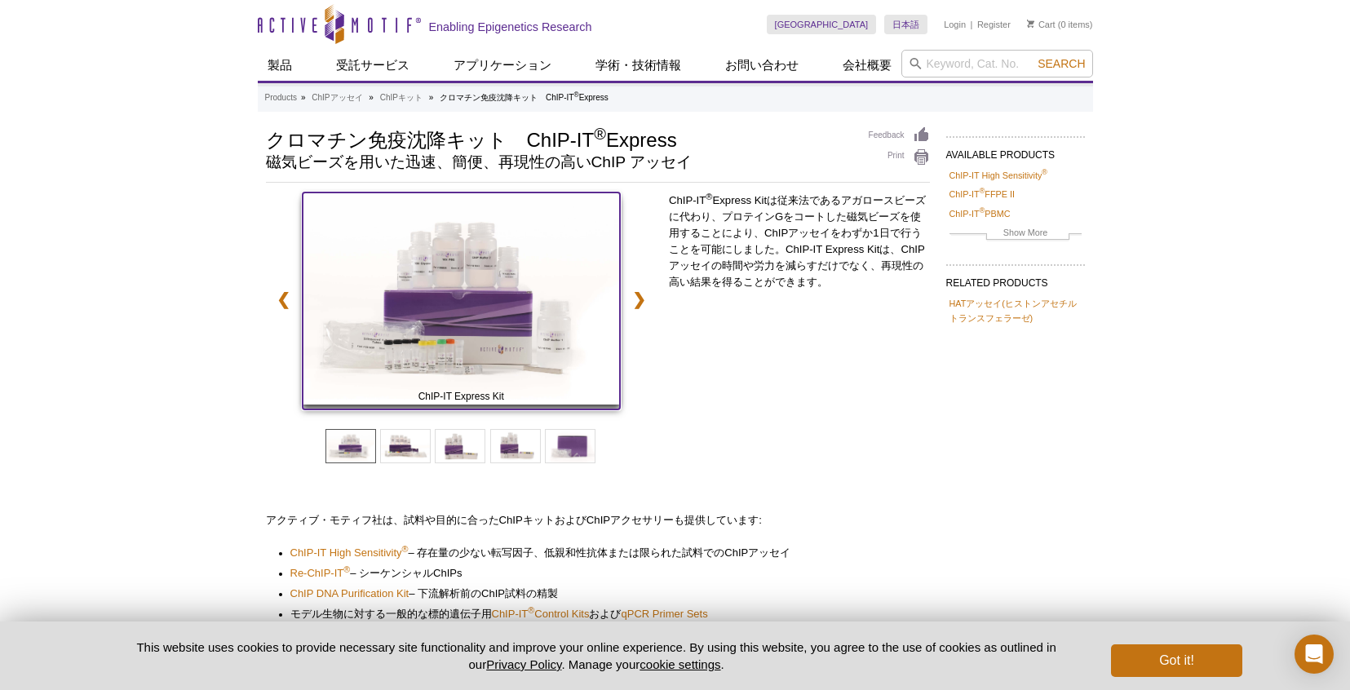
click at [489, 331] on img at bounding box center [461, 298] width 317 height 212
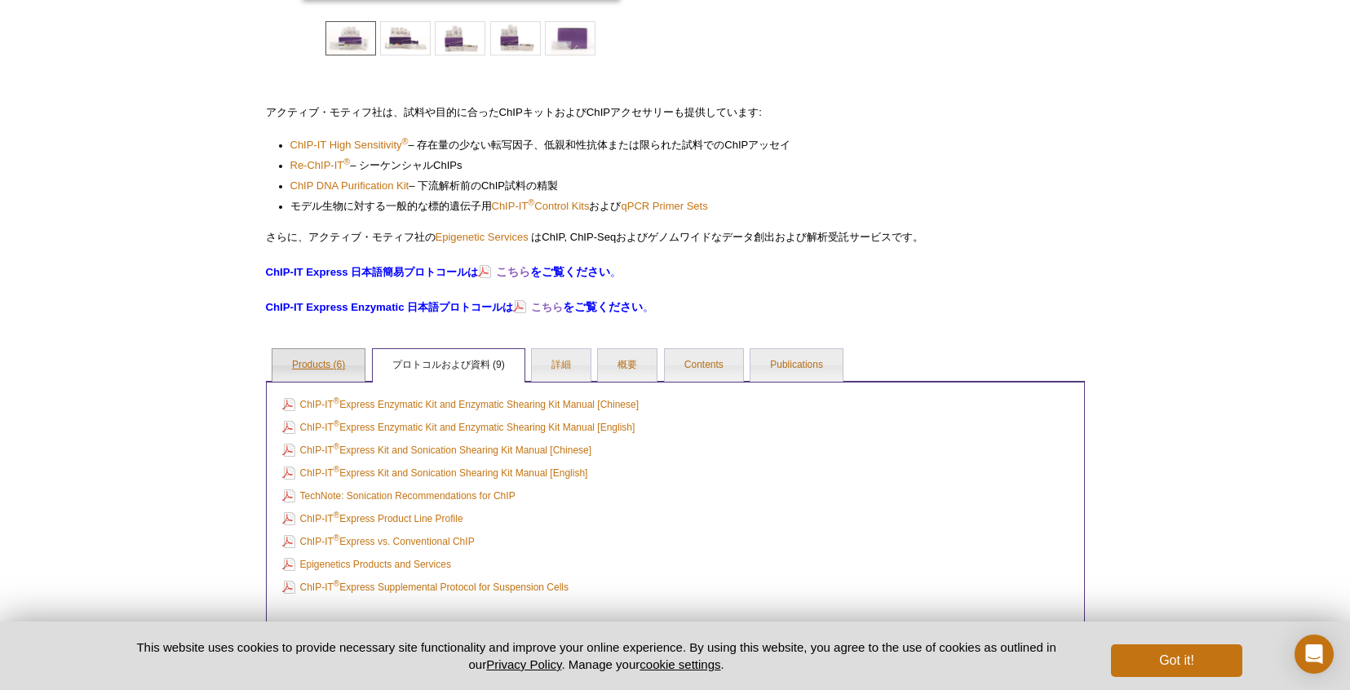
click at [335, 373] on link "Products (6)" at bounding box center [318, 365] width 92 height 33
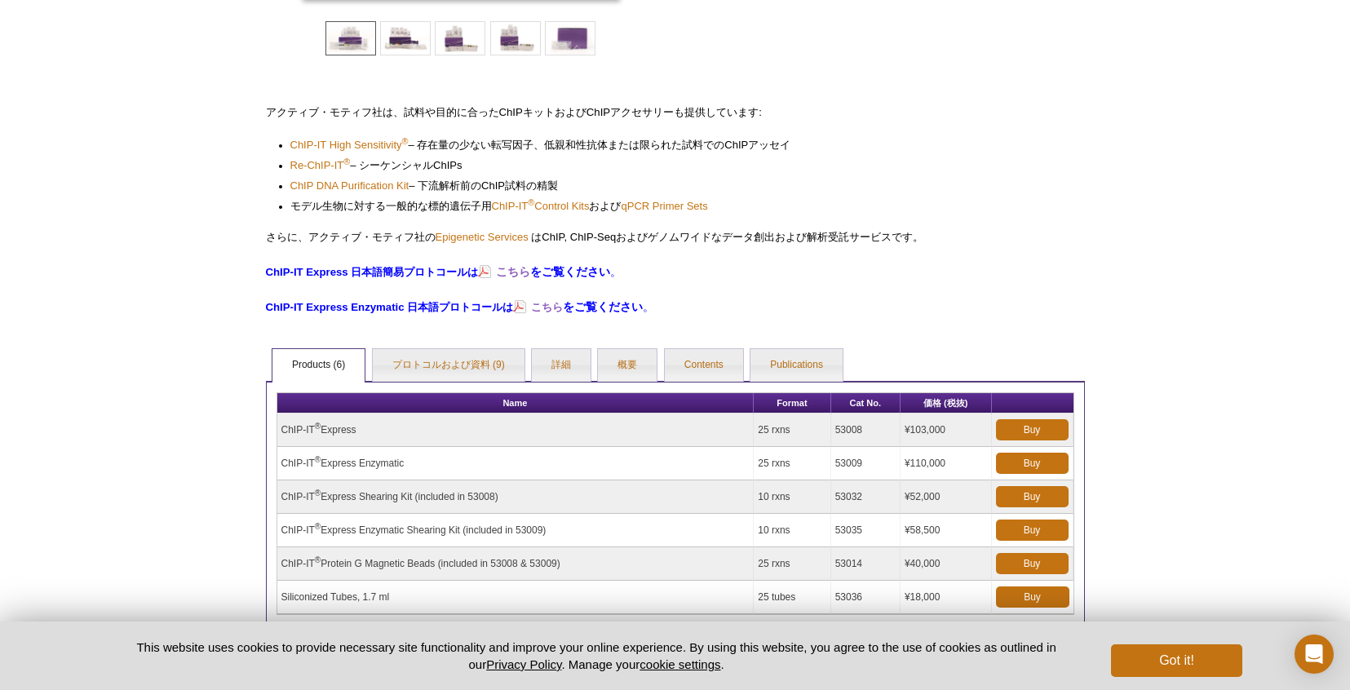
drag, startPoint x: 316, startPoint y: 428, endPoint x: 277, endPoint y: 428, distance: 38.3
click at [277, 428] on td "ChIP-IT ® Express" at bounding box center [515, 429] width 477 height 33
copy td "ChIP-IT"
